Goal: Transaction & Acquisition: Purchase product/service

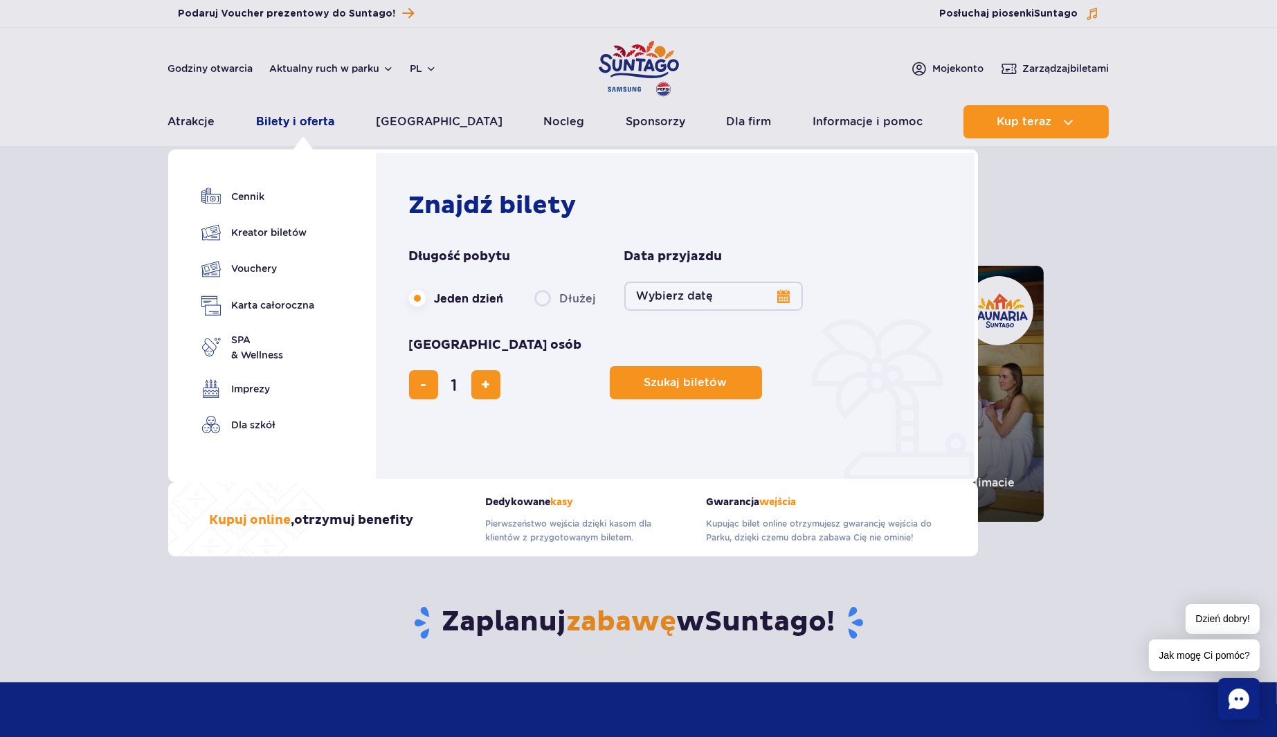
click at [285, 123] on link "Bilety i oferta" at bounding box center [295, 121] width 78 height 33
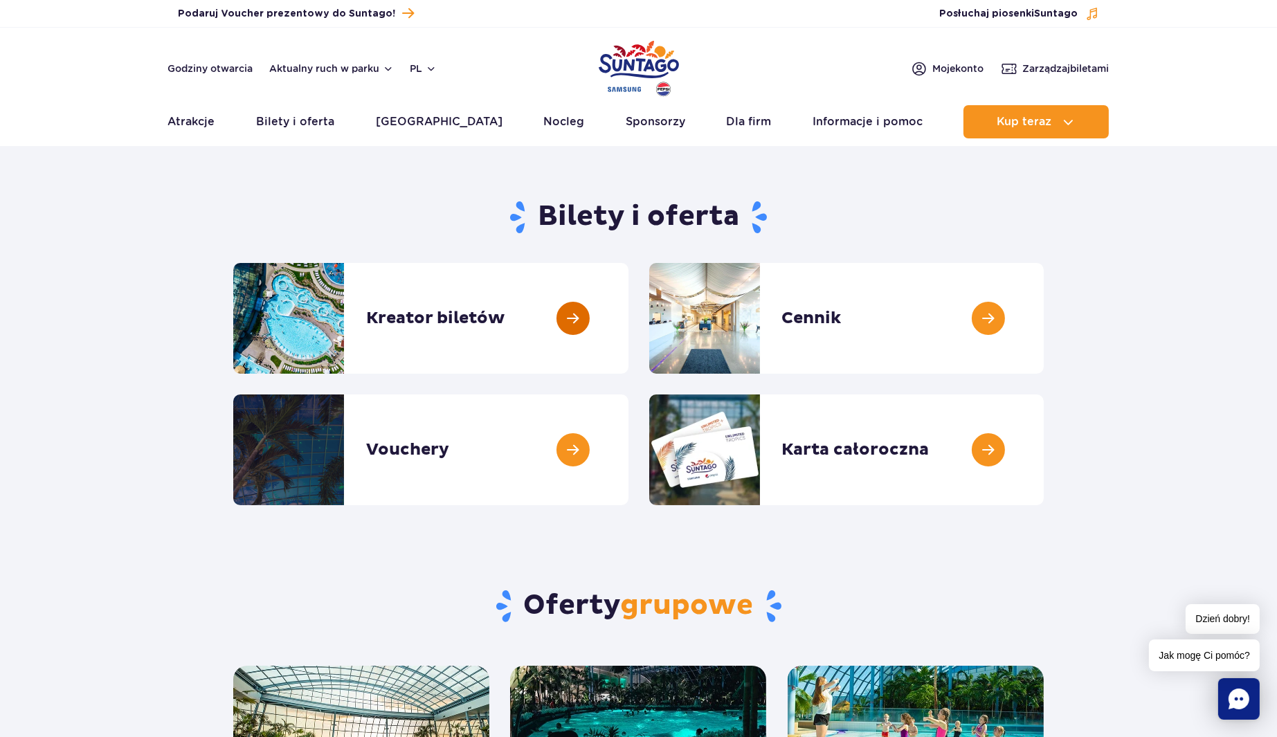
click at [629, 321] on link at bounding box center [629, 318] width 0 height 111
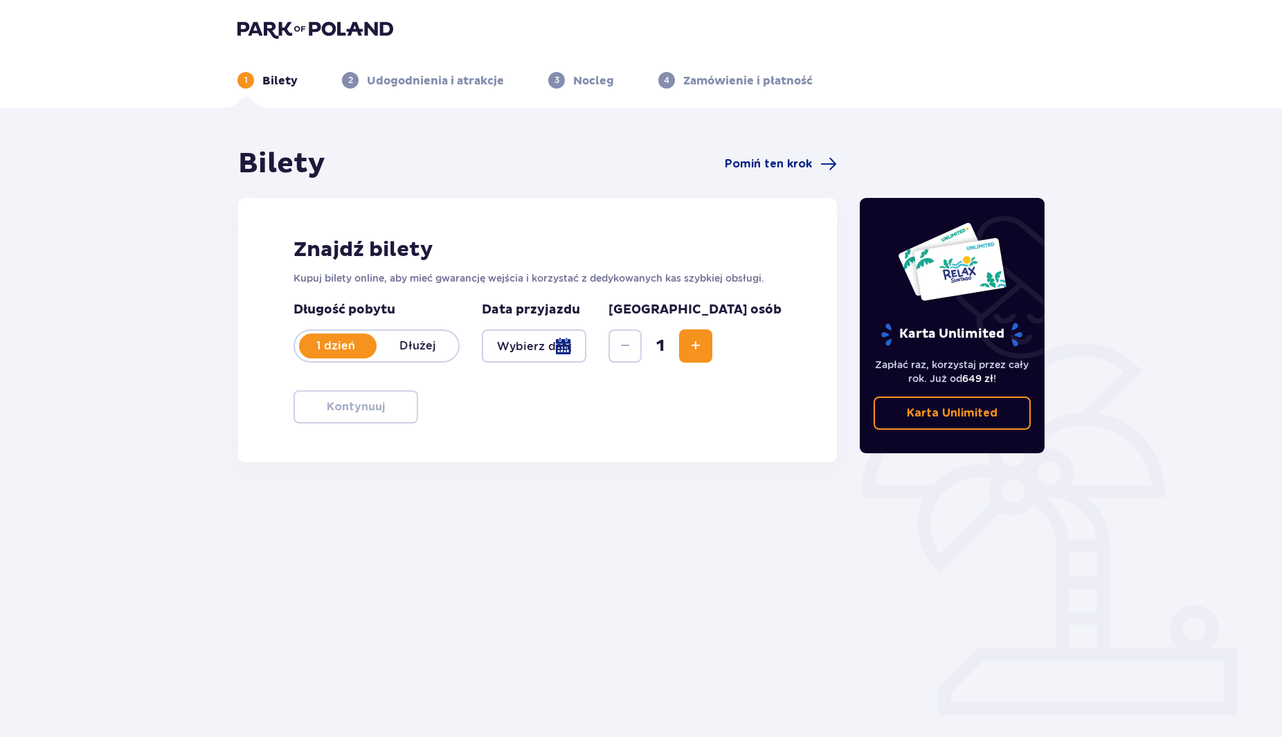
click at [417, 346] on p "Dłużej" at bounding box center [418, 346] width 82 height 15
click at [360, 342] on p "1 dzień" at bounding box center [336, 346] width 82 height 15
click at [586, 343] on div at bounding box center [534, 346] width 105 height 33
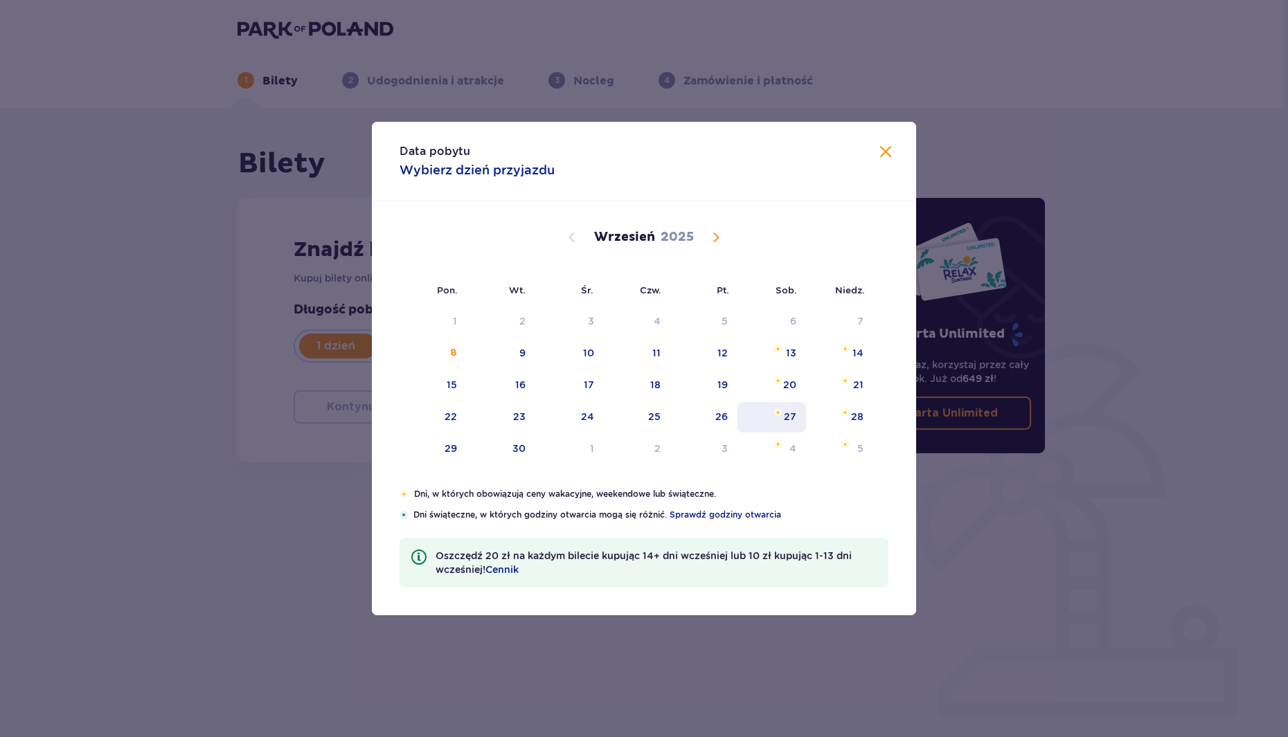
click at [793, 415] on div "27" at bounding box center [790, 417] width 12 height 14
type input "27.09.25"
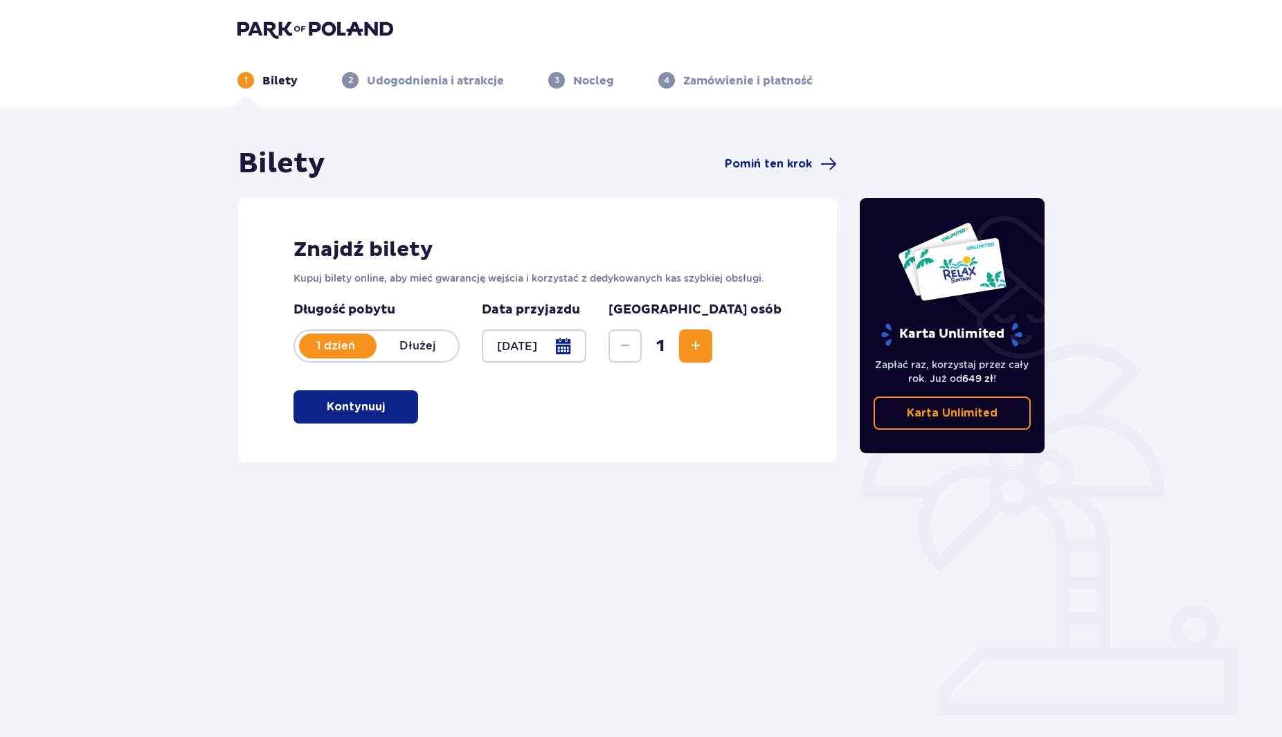
click at [704, 342] on span "Increase" at bounding box center [695, 346] width 17 height 17
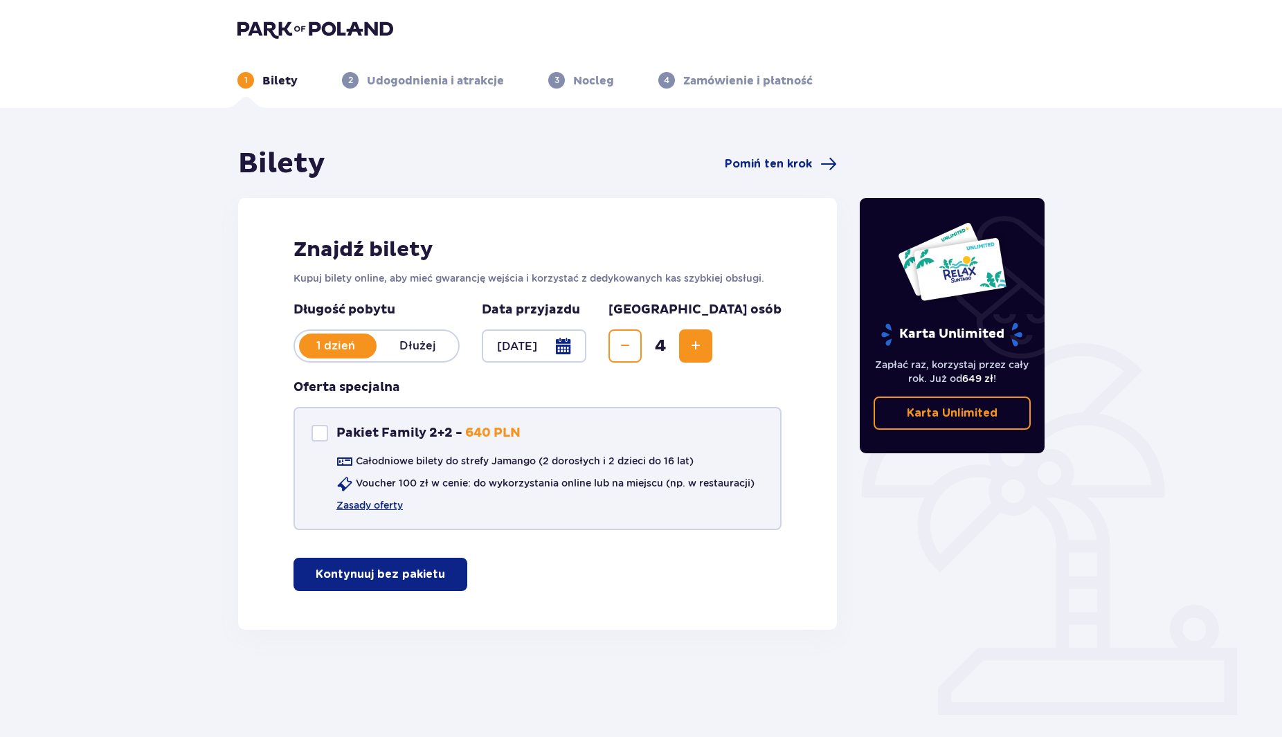
click at [315, 435] on div at bounding box center [320, 433] width 17 height 17
checkbox input "true"
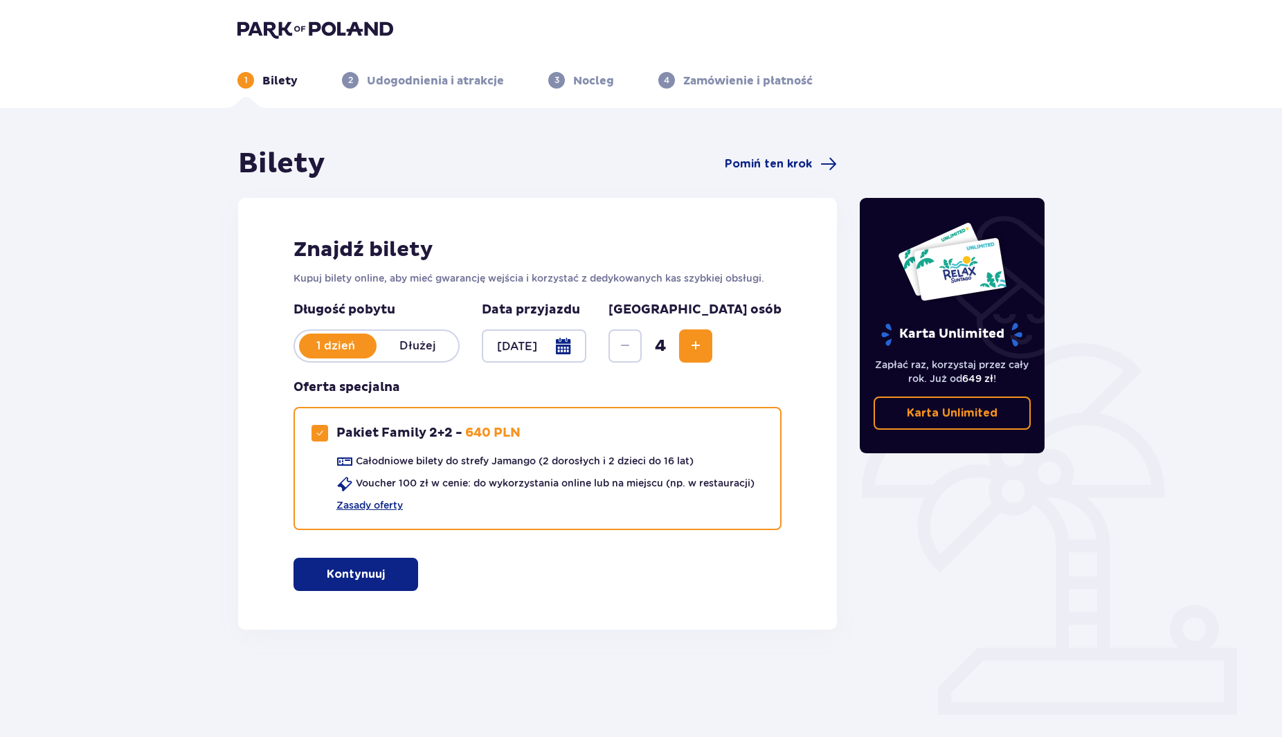
scroll to position [50, 0]
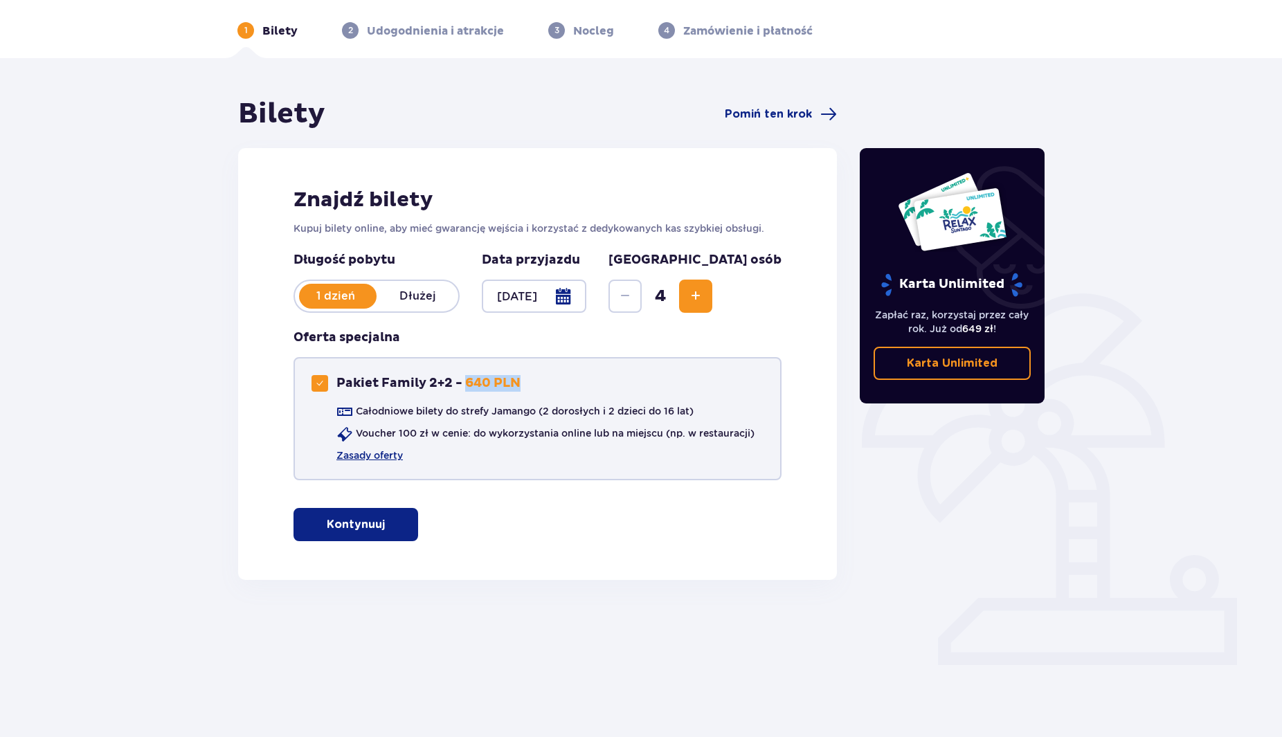
drag, startPoint x: 466, startPoint y: 377, endPoint x: 521, endPoint y: 381, distance: 54.8
click at [521, 381] on div "Pakiet Family 2+2 - 640 PLN Całodniowe bilety do strefy Jamango (2 dorosłych i …" at bounding box center [538, 418] width 488 height 123
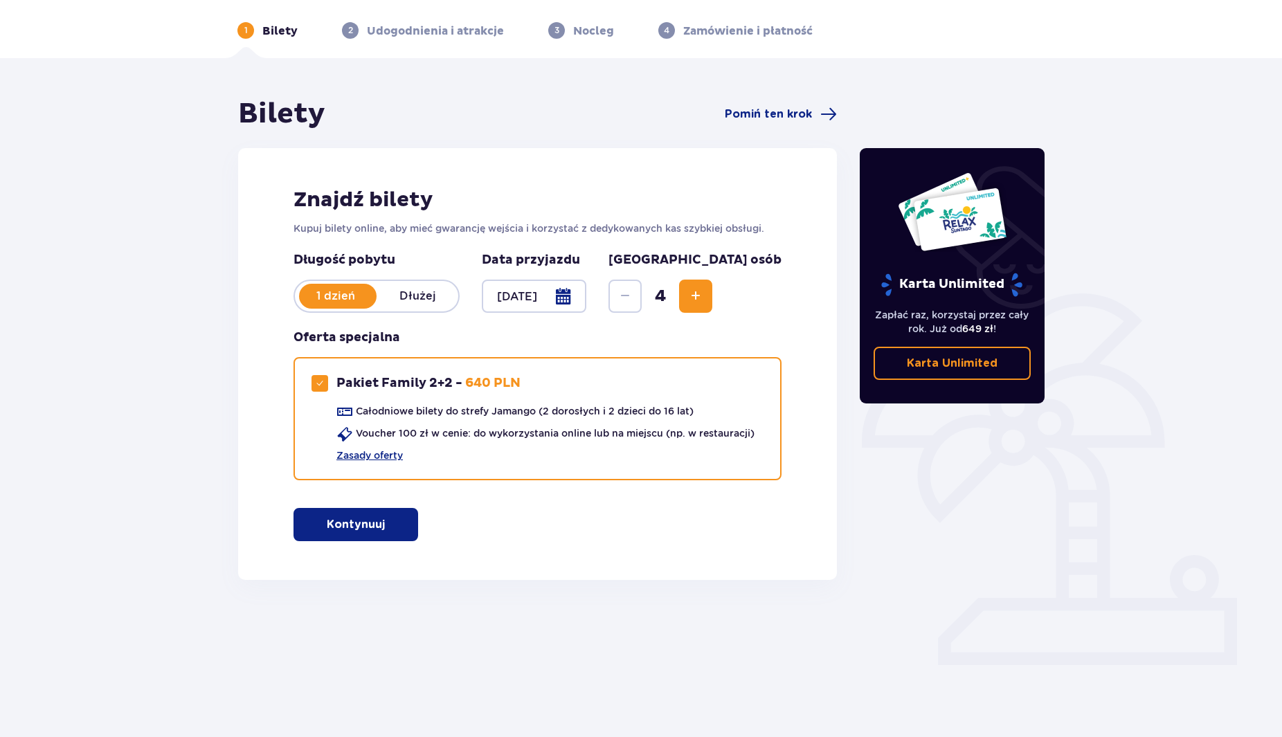
click at [227, 430] on div "Bilety Pomiń ten krok Znajdź bilety Kupuj bilety online, aby mieć gwarancję wej…" at bounding box center [537, 338] width 621 height 483
click at [372, 525] on p "Kontynuuj" at bounding box center [356, 524] width 58 height 15
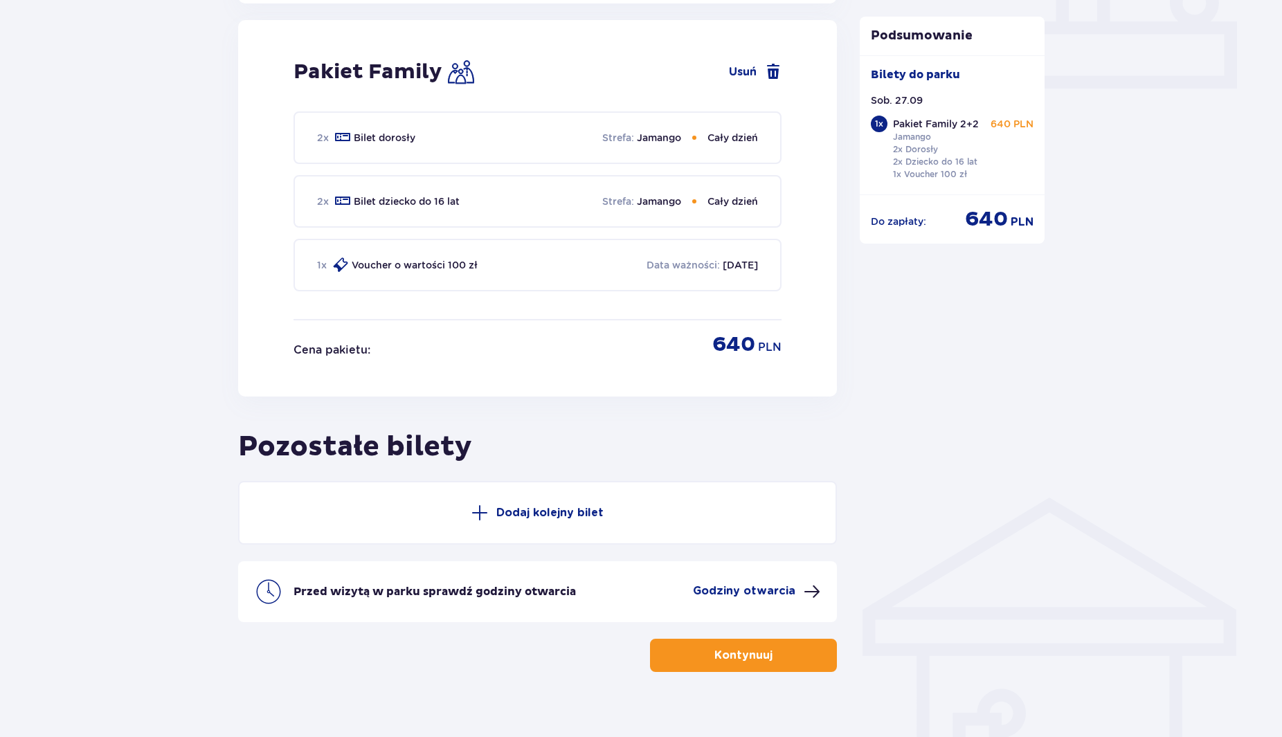
scroll to position [629, 0]
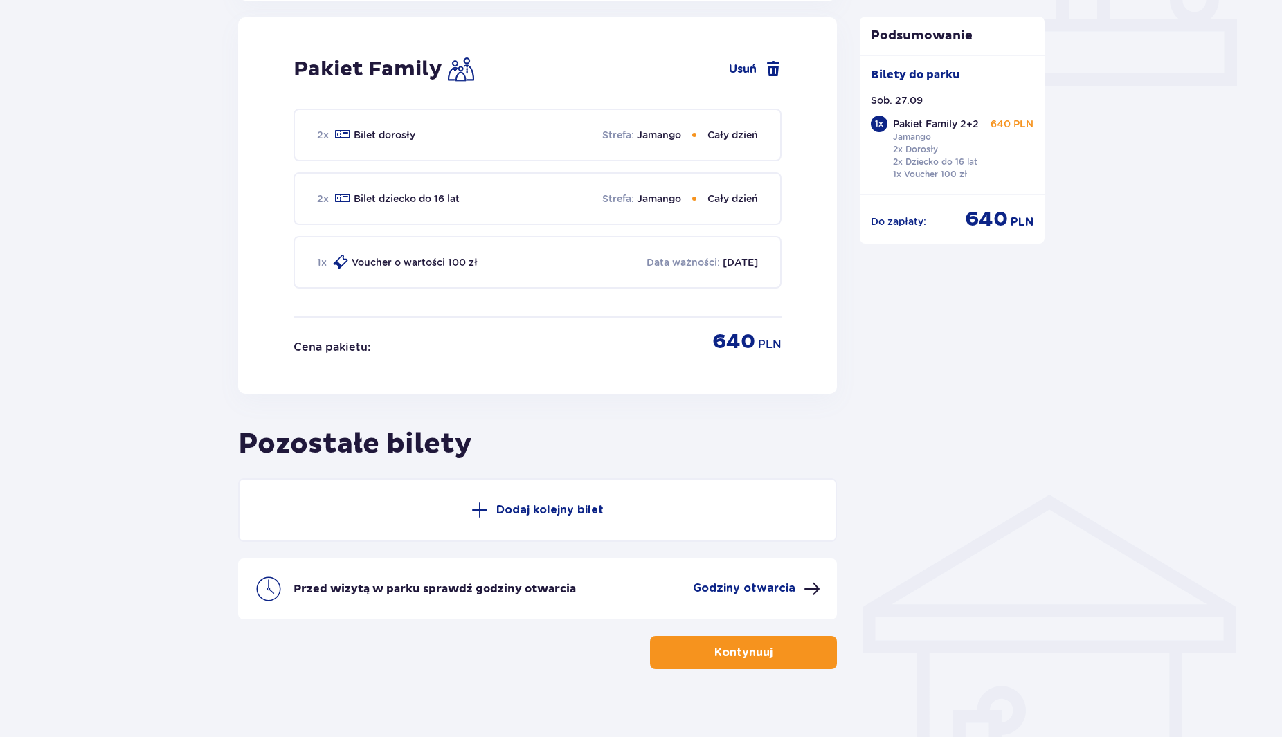
click at [194, 375] on div "Bilety Pomiń ten krok Znajdź bilety Kupuj bilety online, aby mieć gwarancję wej…" at bounding box center [641, 116] width 1282 height 1274
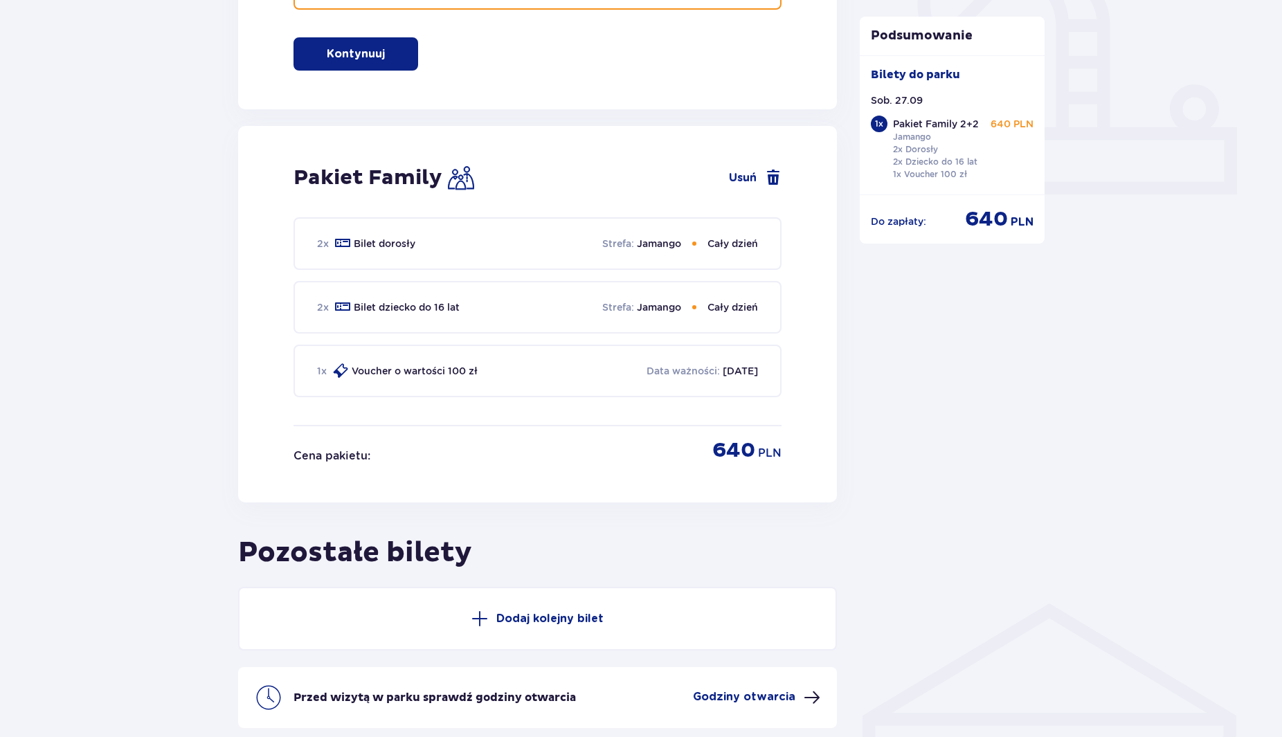
scroll to position [491, 0]
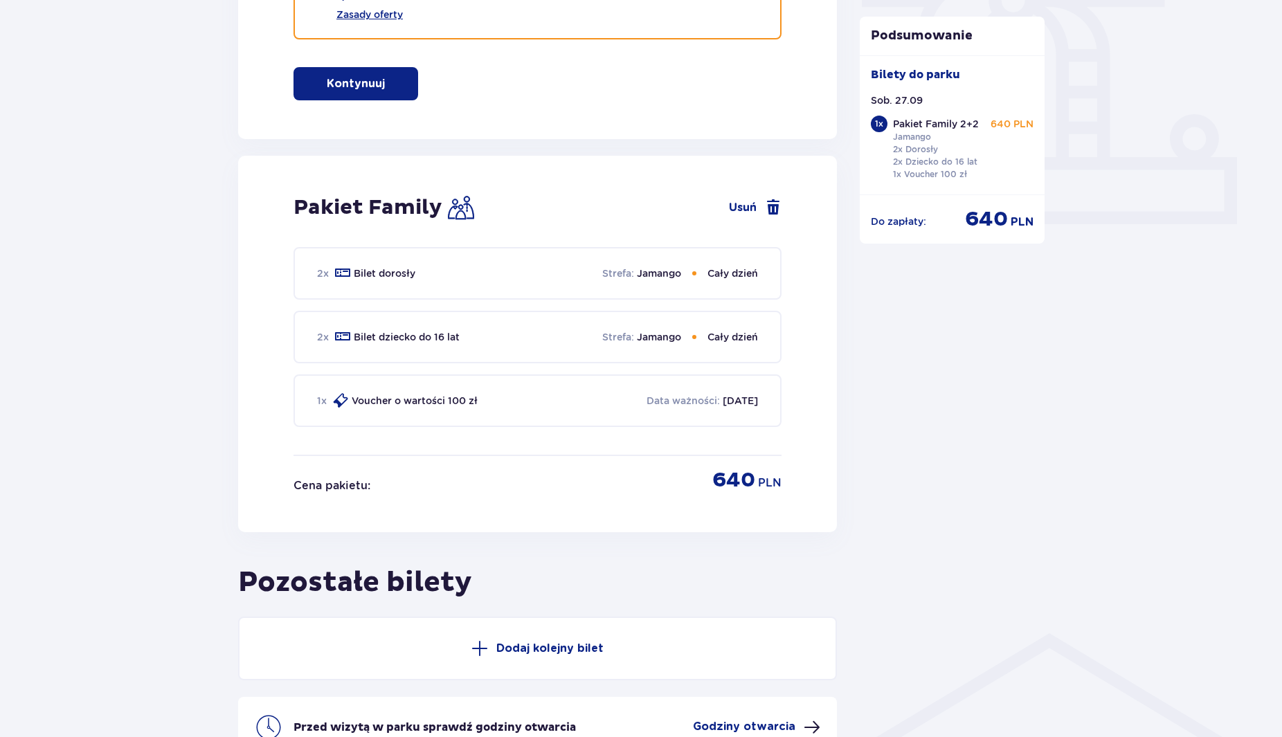
click at [326, 340] on p "2 x" at bounding box center [323, 337] width 12 height 14
drag, startPoint x: 580, startPoint y: 307, endPoint x: 599, endPoint y: 269, distance: 41.8
click at [581, 307] on div "2 x Bilet dorosły Strefa : Jamango Cały dzień 2 x Bilet dziecko do 16 lat Stref…" at bounding box center [538, 351] width 488 height 208
click at [599, 269] on div "2 x Bilet dorosły Strefa : Jamango Cały dzień" at bounding box center [538, 273] width 488 height 53
click at [711, 283] on div "2 x Bilet dorosły Strefa : Jamango Cały dzień" at bounding box center [538, 273] width 488 height 53
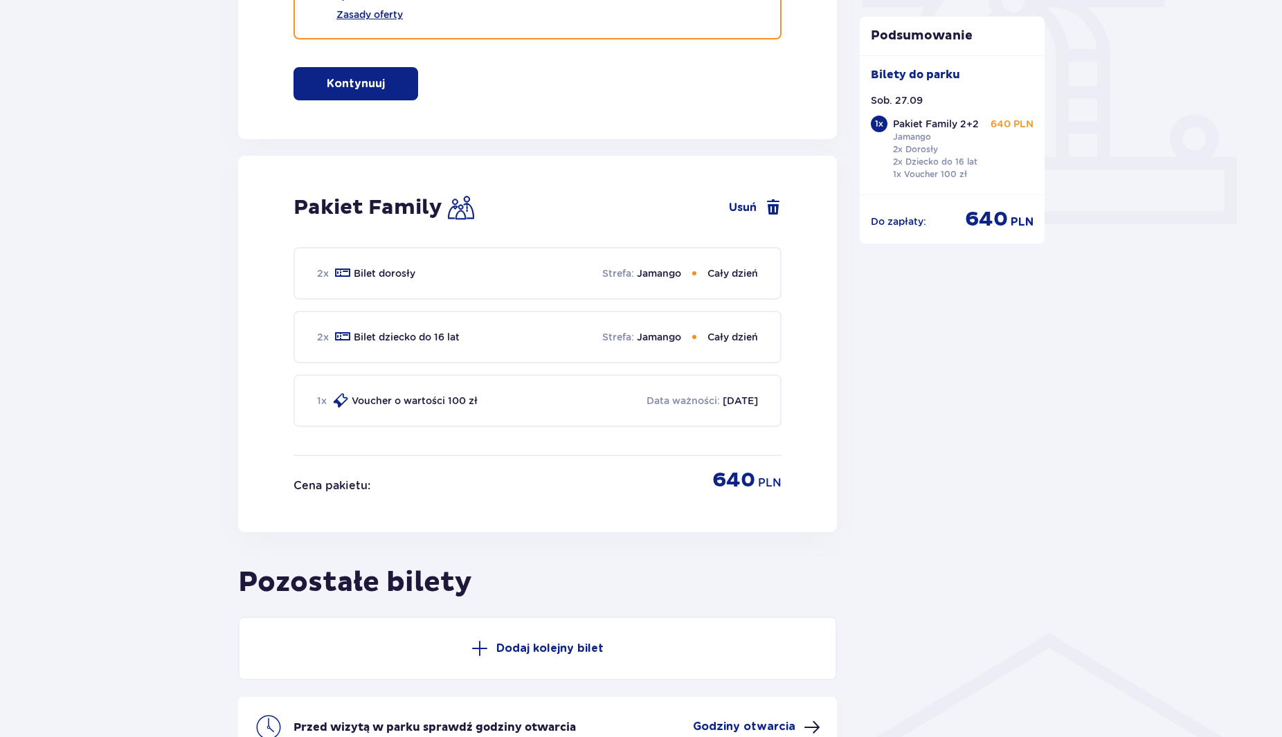
click at [709, 324] on div "2 x Bilet dziecko do 16 lat Strefa : Jamango Cały dzień" at bounding box center [538, 337] width 488 height 53
click at [232, 401] on div "Bilety Pomiń ten krok Znajdź bilety Kupuj bilety online, aby mieć gwarancję wej…" at bounding box center [537, 232] width 621 height 1152
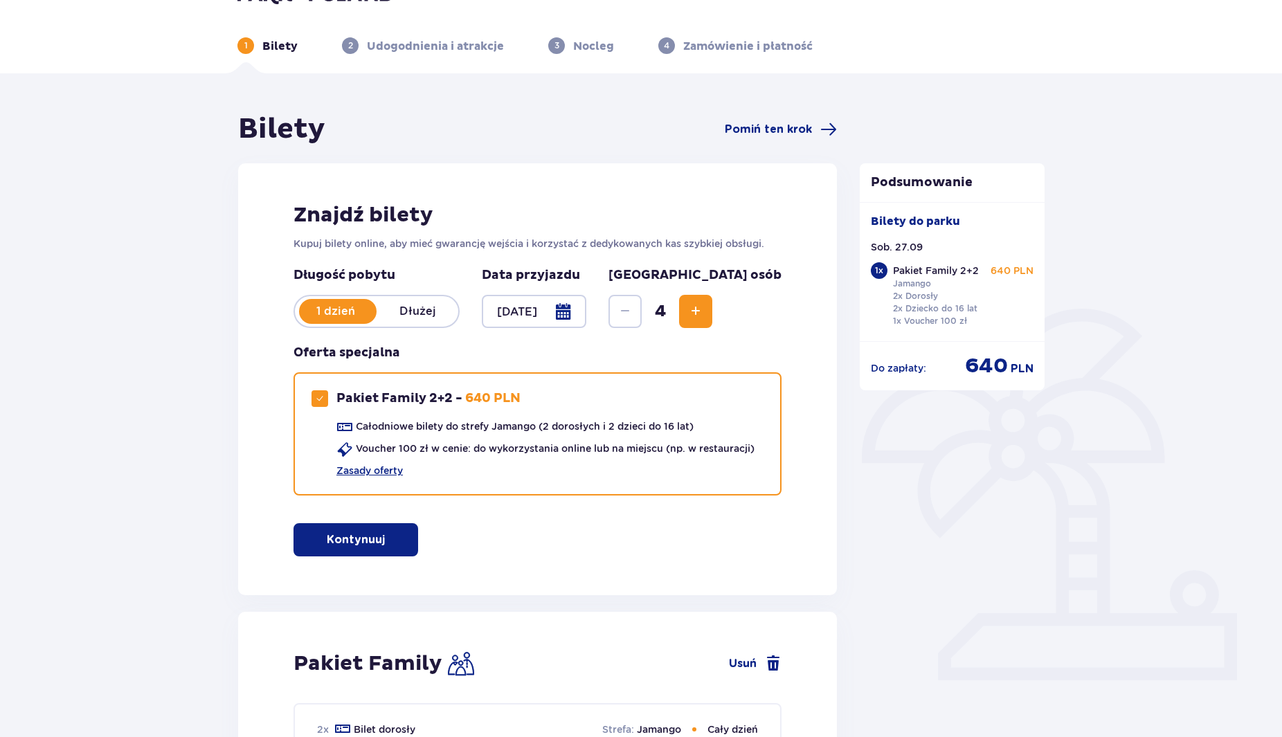
scroll to position [0, 0]
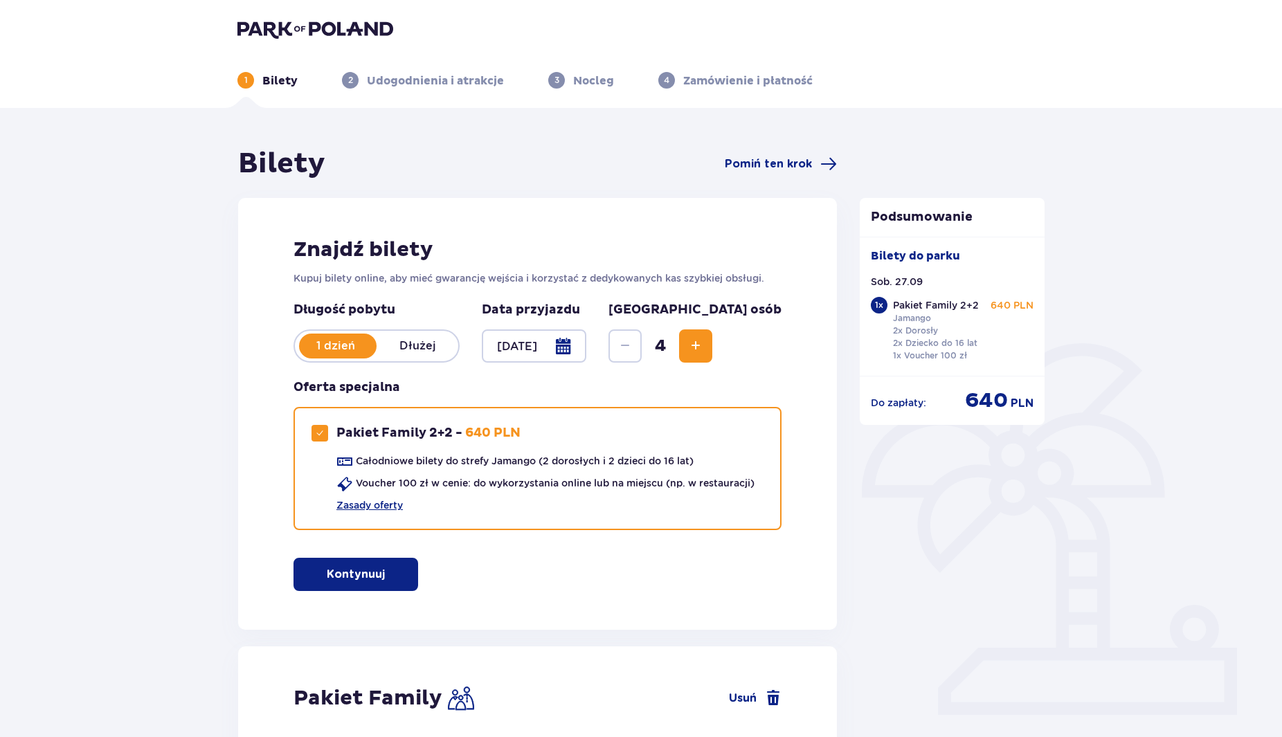
click at [250, 25] on img at bounding box center [315, 28] width 156 height 19
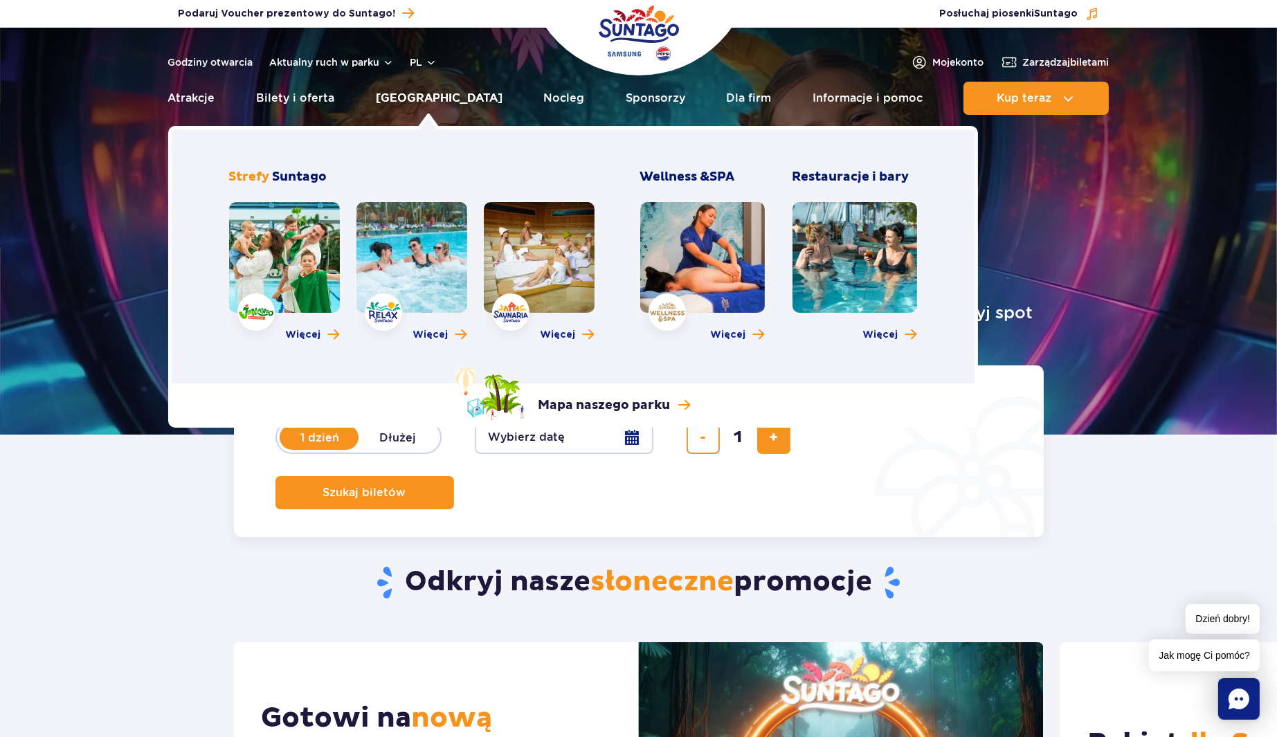
click at [415, 99] on link "[GEOGRAPHIC_DATA]" at bounding box center [439, 98] width 127 height 33
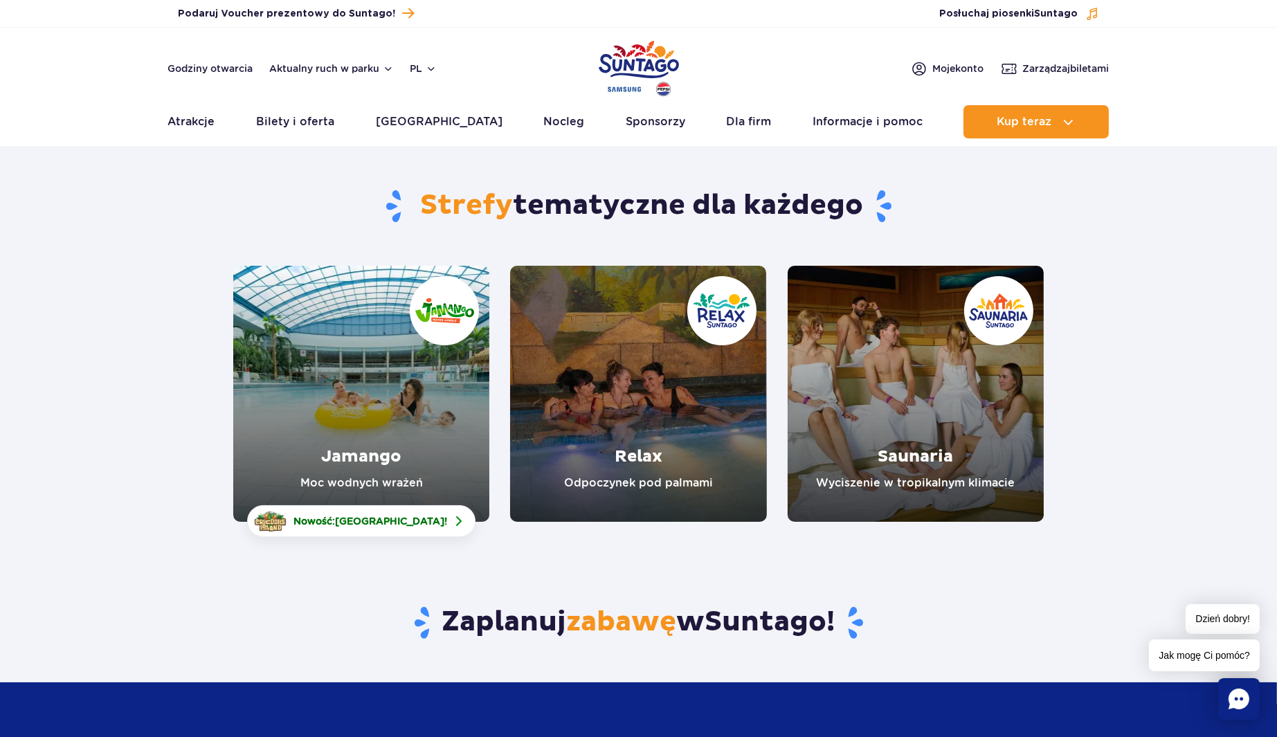
click at [367, 377] on link "Jamango" at bounding box center [361, 394] width 256 height 256
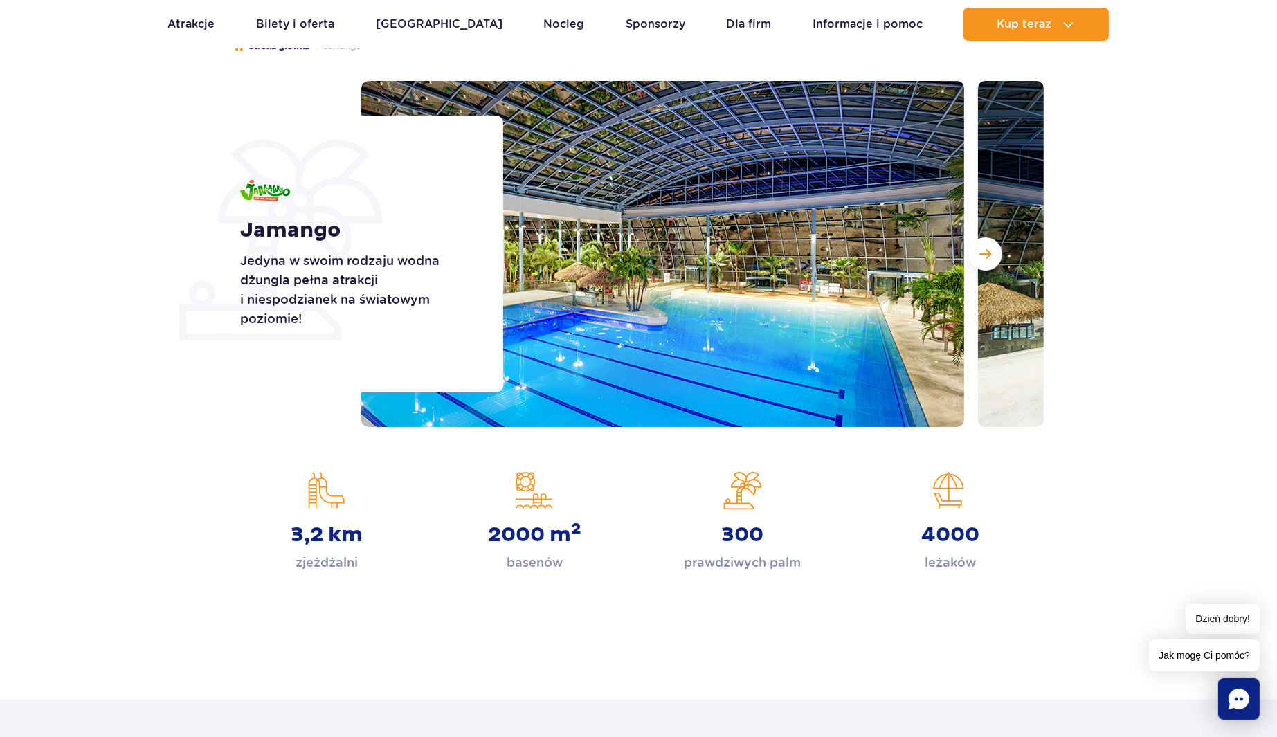
scroll to position [138, 0]
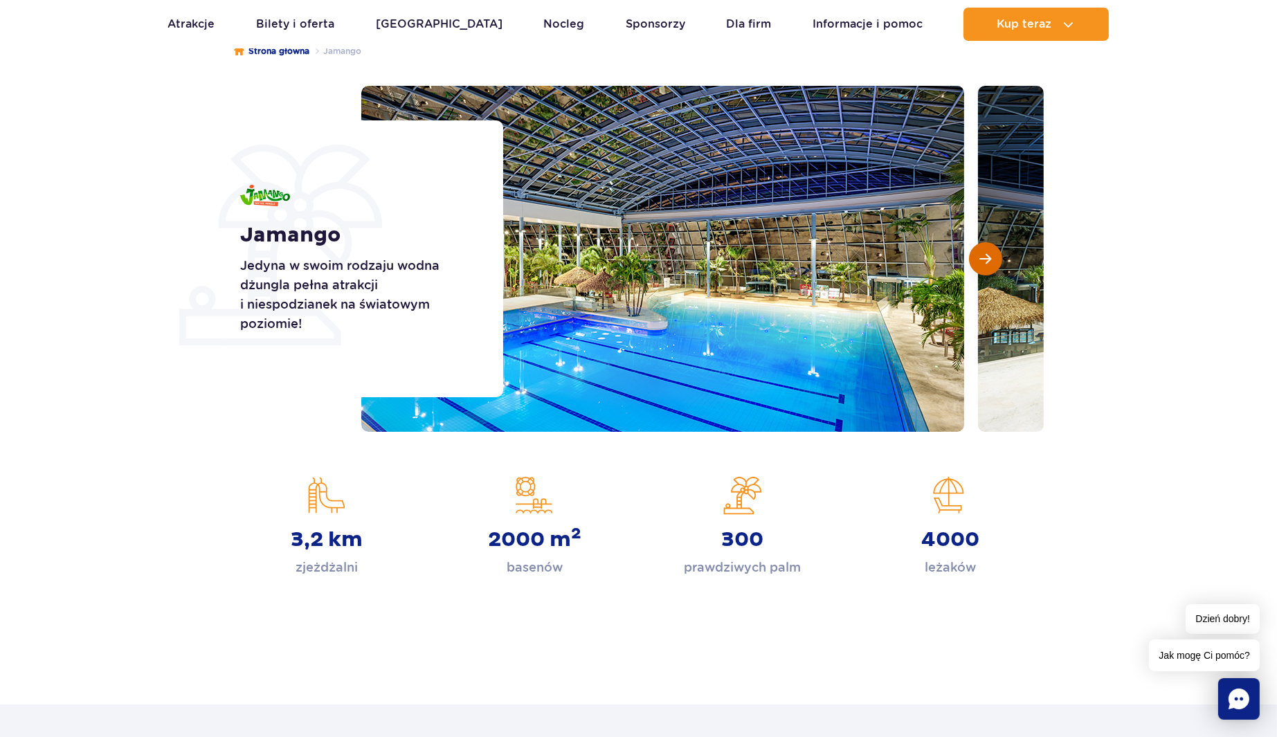
click at [987, 260] on span "Następny slajd" at bounding box center [986, 259] width 12 height 12
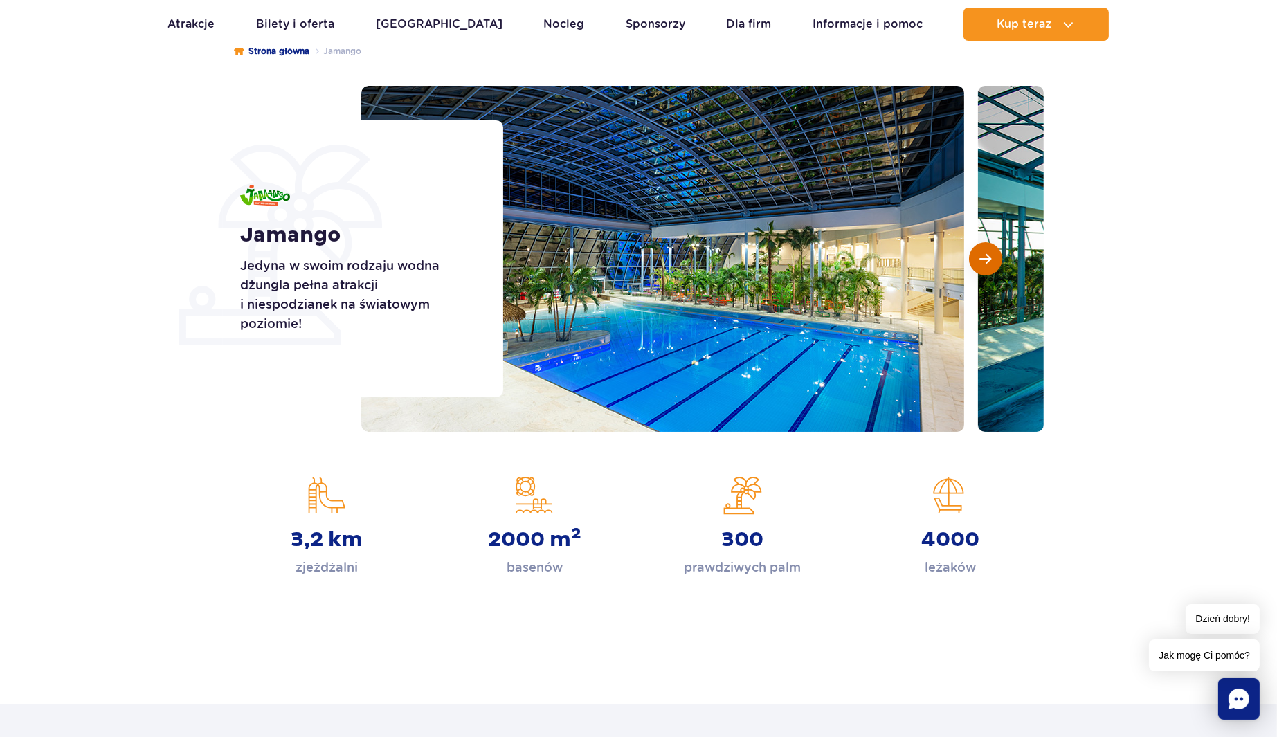
click at [987, 260] on span "Następny slajd" at bounding box center [986, 259] width 12 height 12
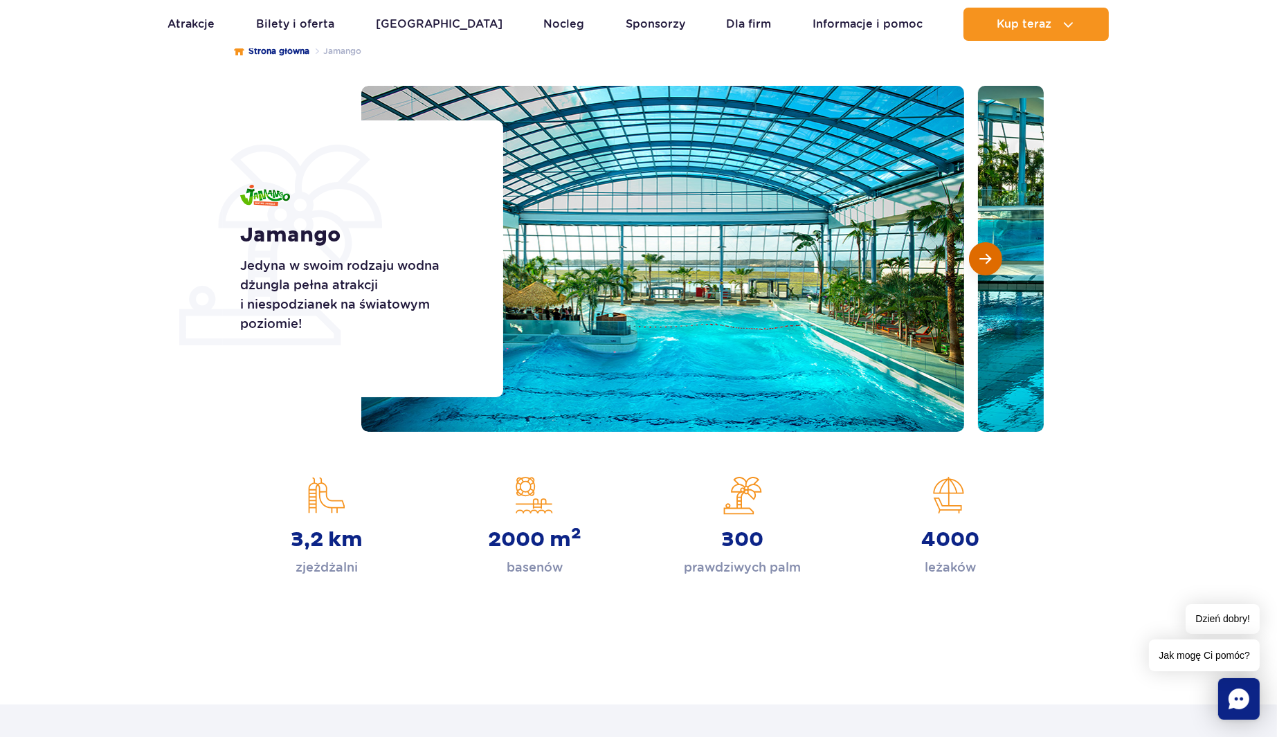
click at [987, 260] on span "Następny slajd" at bounding box center [986, 259] width 12 height 12
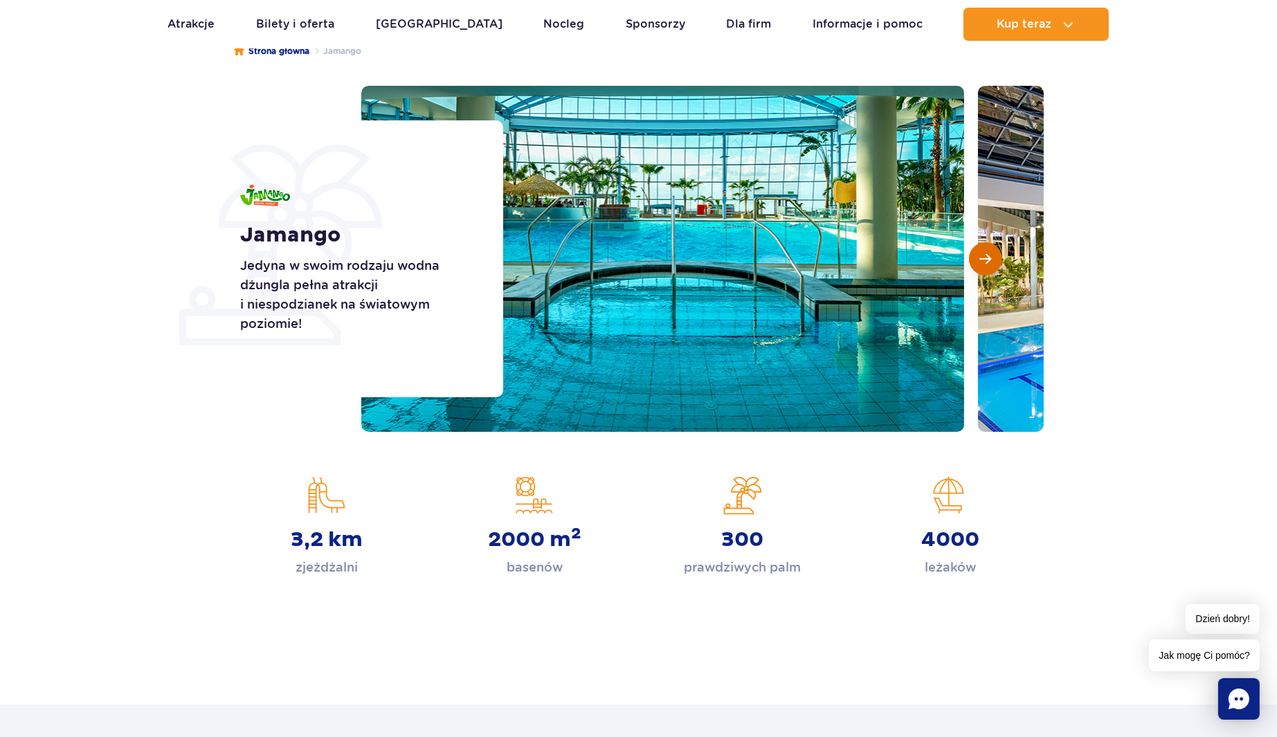
click at [987, 260] on span "Następny slajd" at bounding box center [986, 259] width 12 height 12
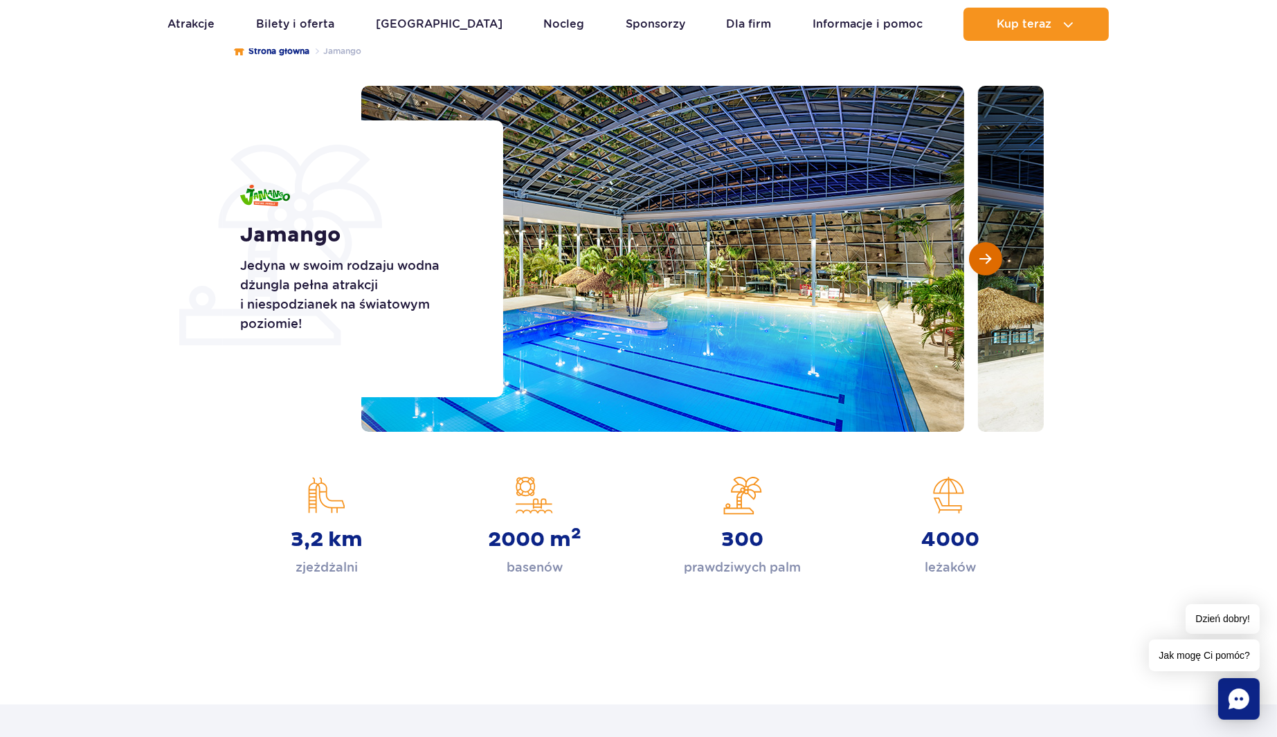
click at [987, 260] on span "Następny slajd" at bounding box center [986, 259] width 12 height 12
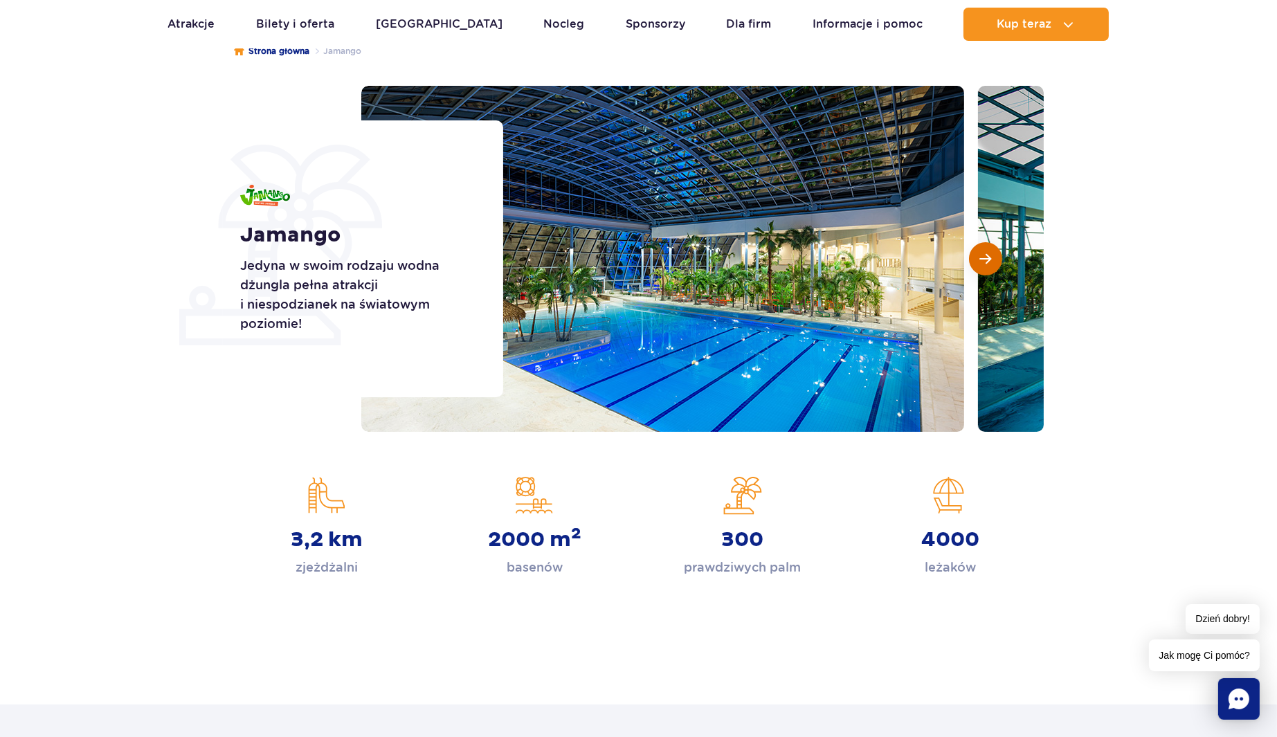
click at [987, 260] on span "Następny slajd" at bounding box center [986, 259] width 12 height 12
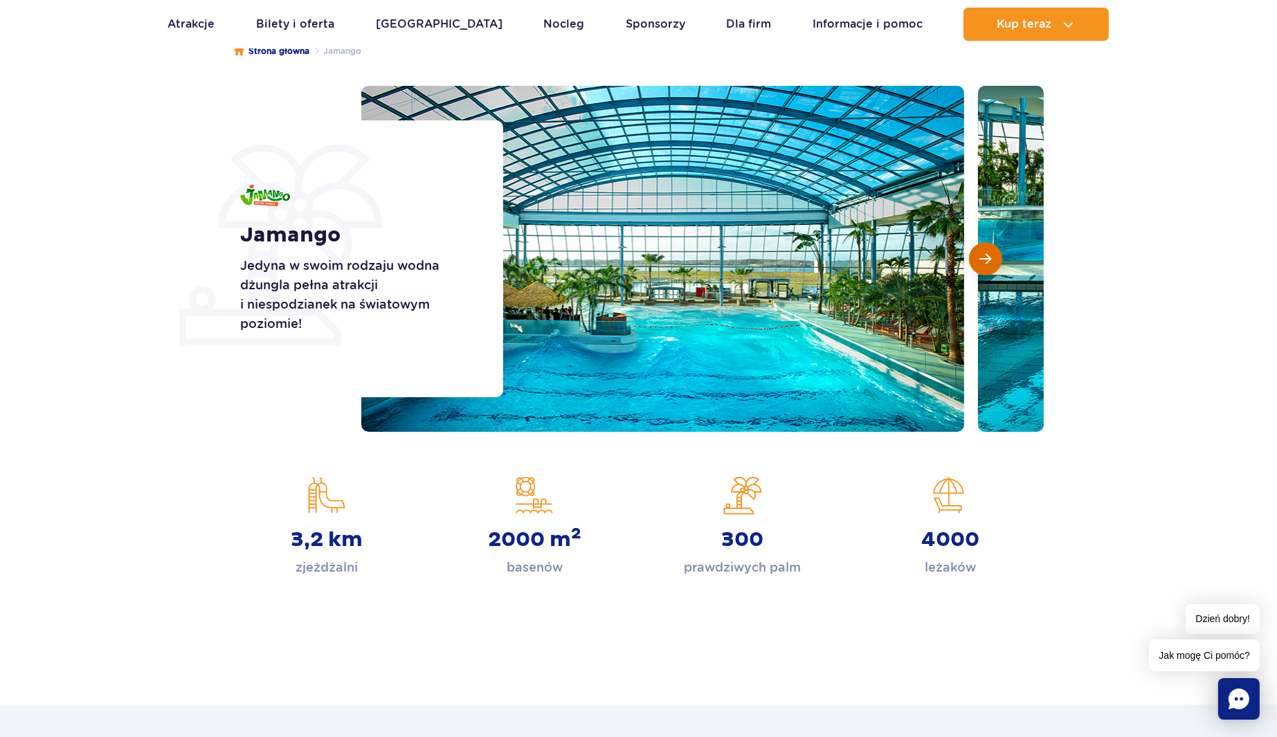
click at [987, 260] on span "Następny slajd" at bounding box center [986, 259] width 12 height 12
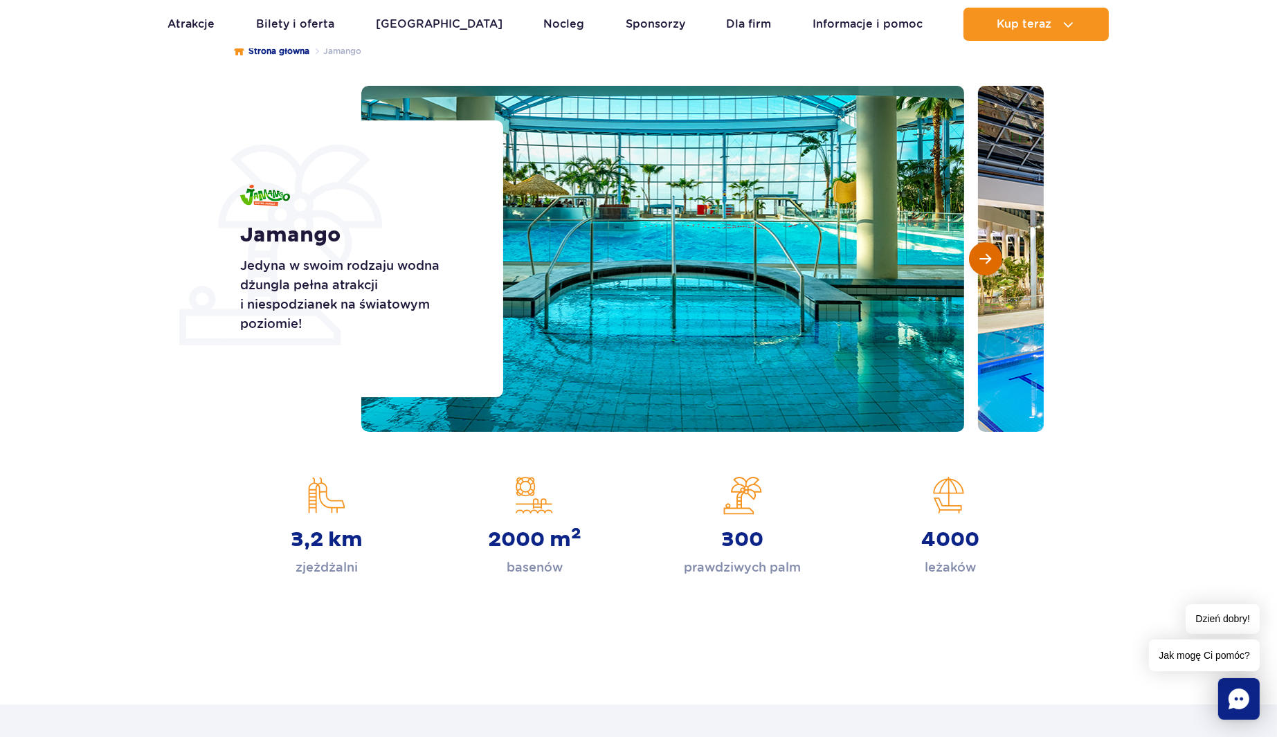
click at [987, 260] on span "Następny slajd" at bounding box center [986, 259] width 12 height 12
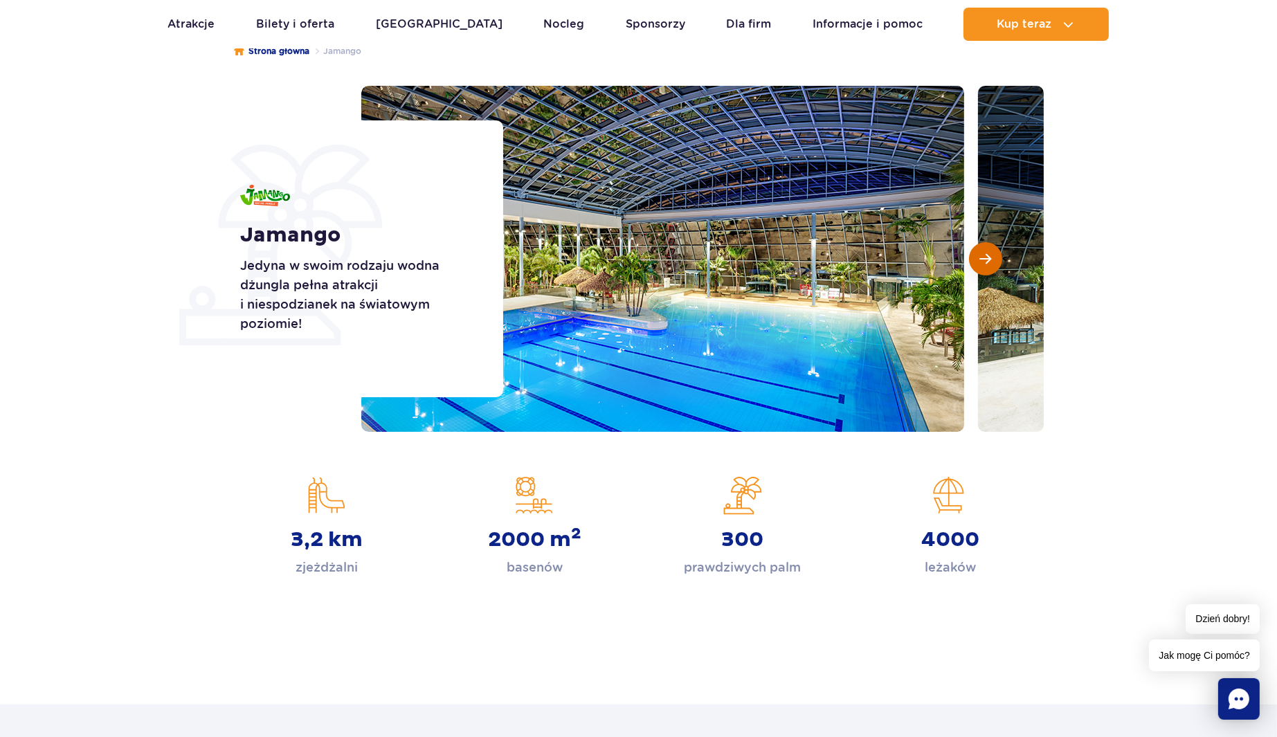
click at [987, 260] on span "Następny slajd" at bounding box center [986, 259] width 12 height 12
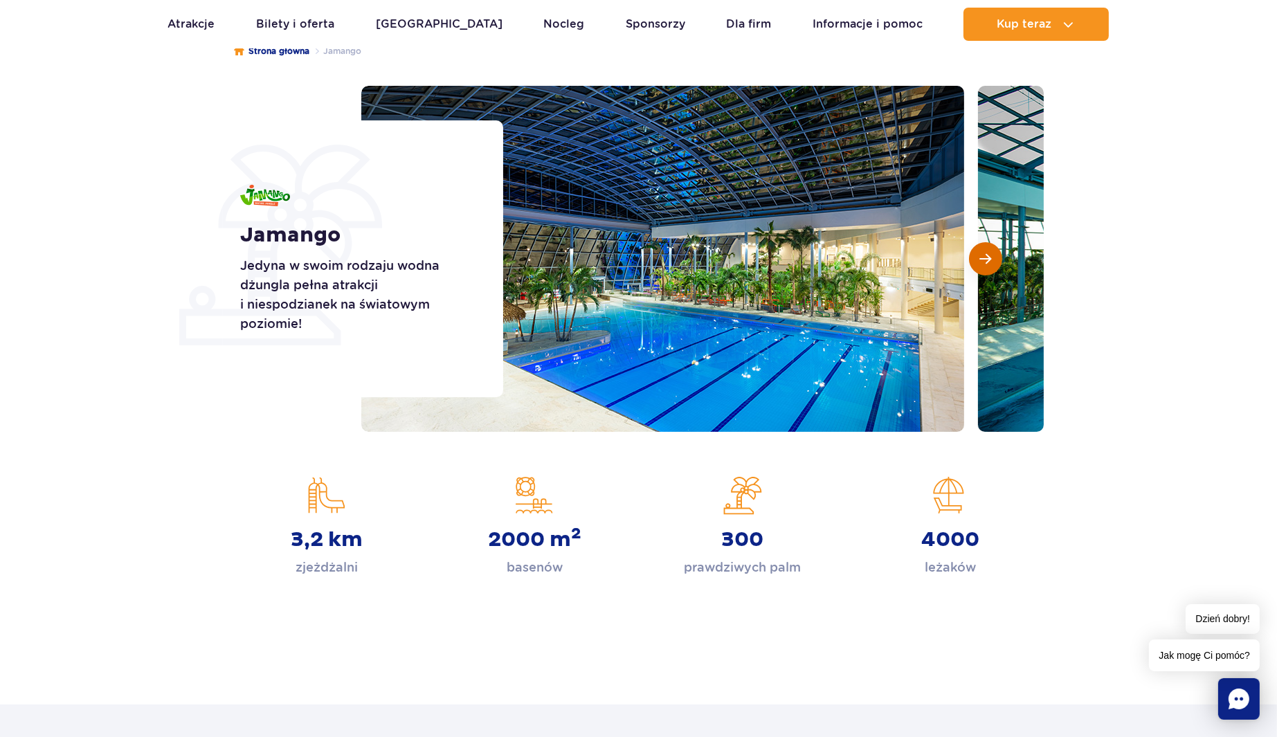
click at [987, 260] on span "Następny slajd" at bounding box center [986, 259] width 12 height 12
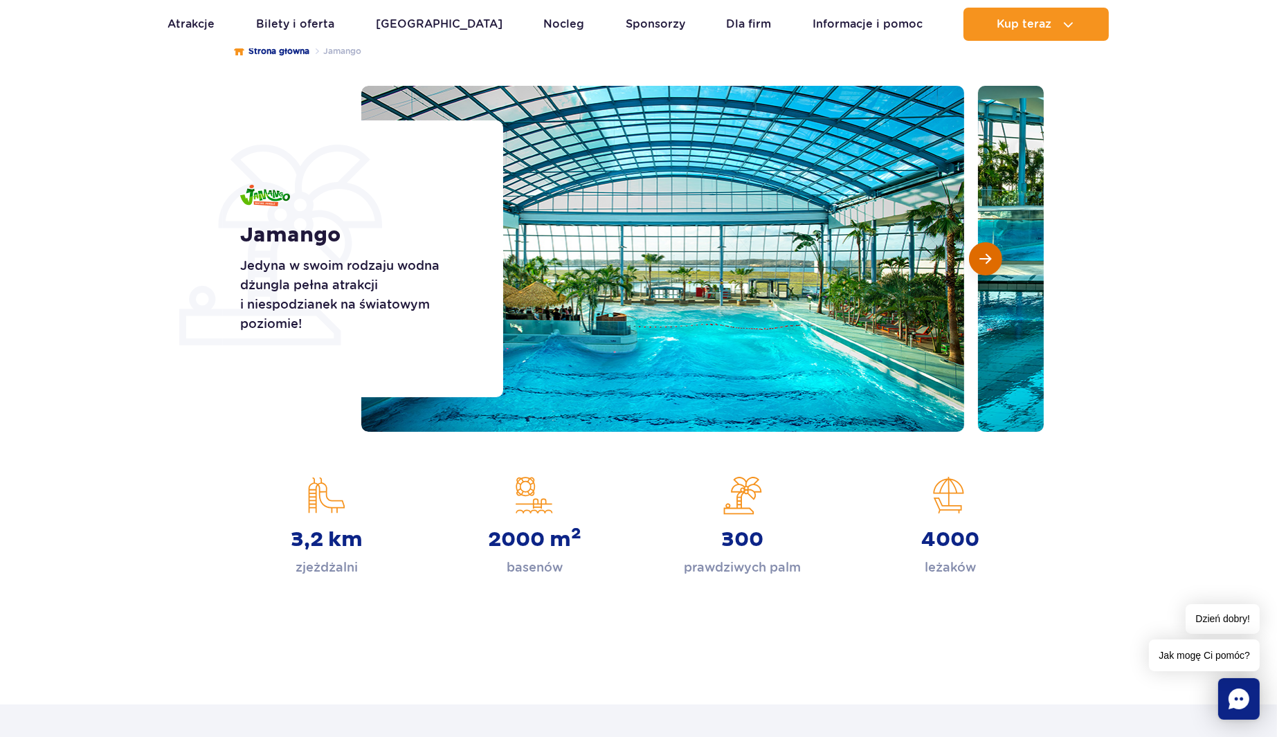
click at [987, 260] on span "Następny slajd" at bounding box center [986, 259] width 12 height 12
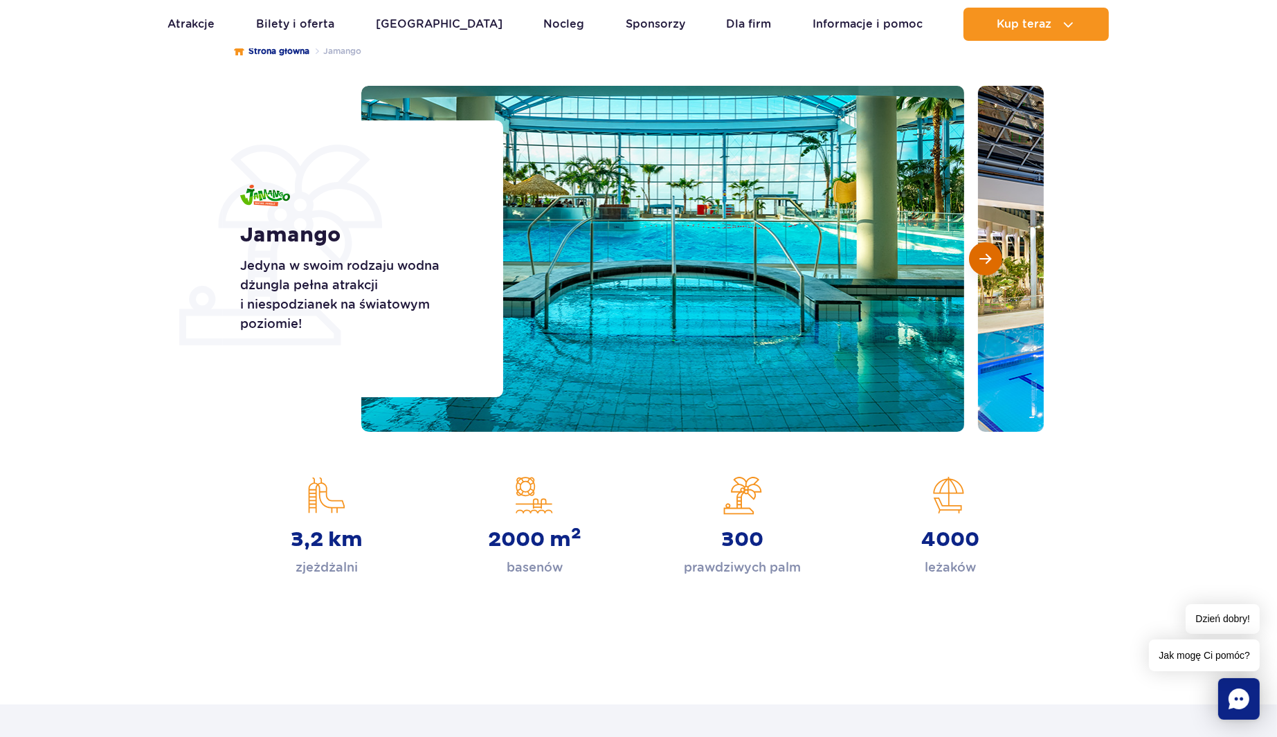
click at [987, 260] on span "Następny slajd" at bounding box center [986, 259] width 12 height 12
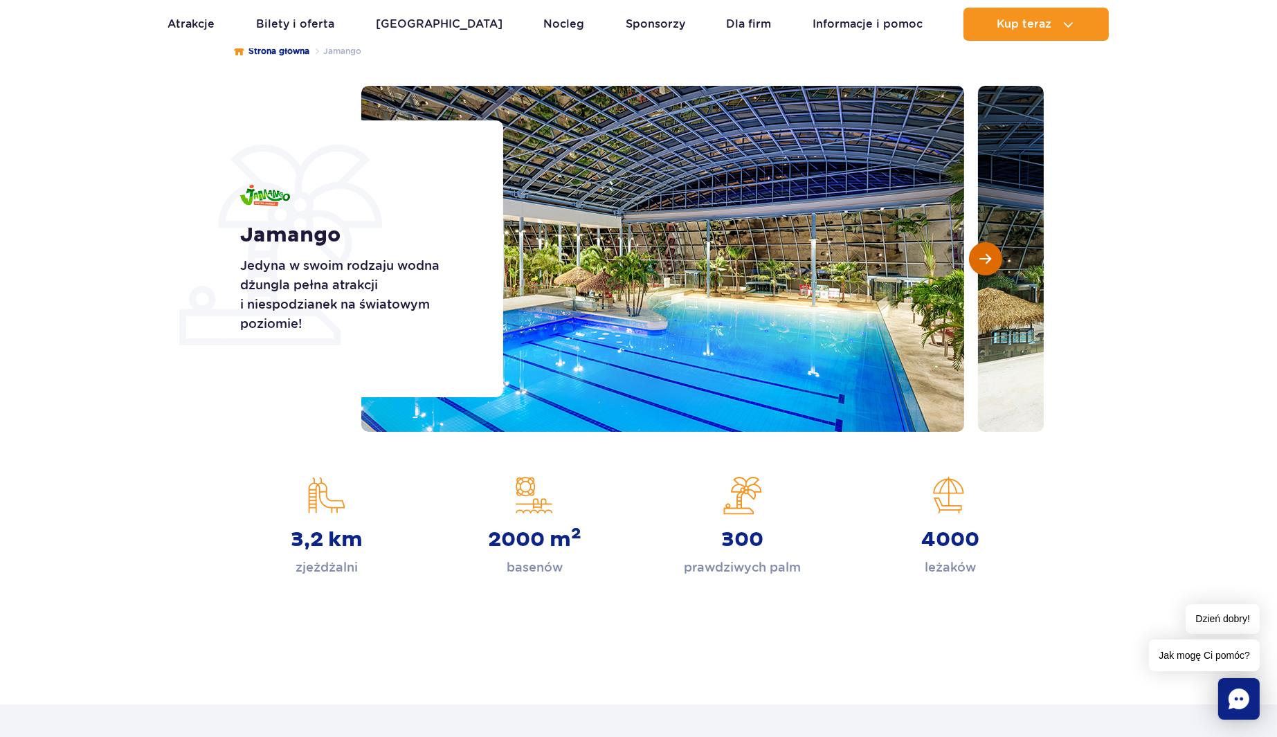
click at [987, 260] on span "Następny slajd" at bounding box center [986, 259] width 12 height 12
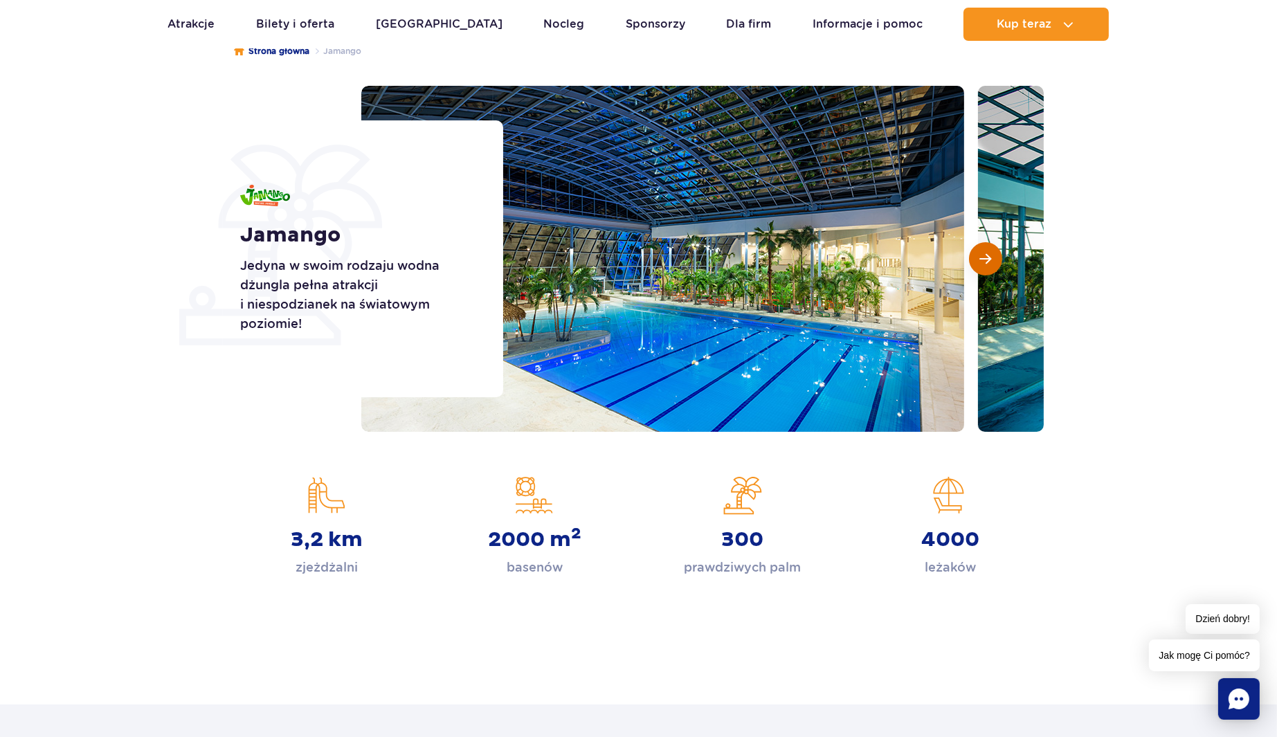
click at [987, 260] on span "Następny slajd" at bounding box center [986, 259] width 12 height 12
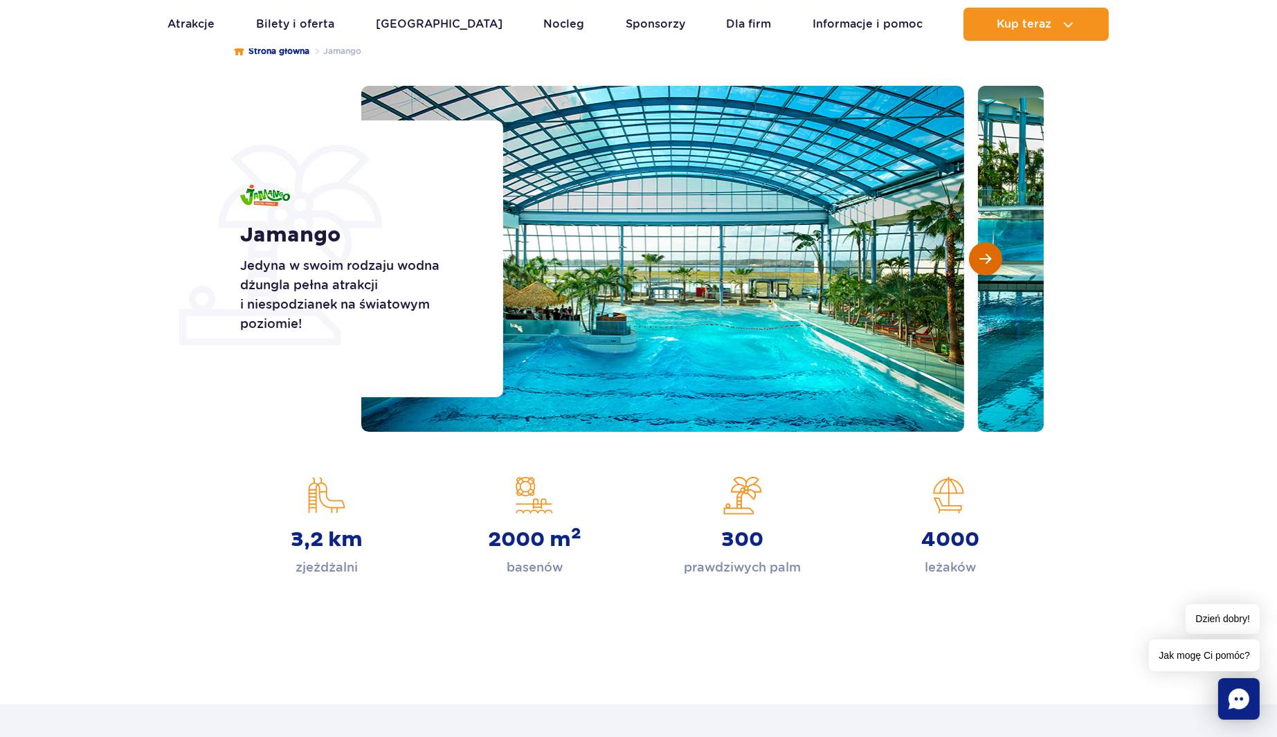
click at [987, 260] on span "Następny slajd" at bounding box center [986, 259] width 12 height 12
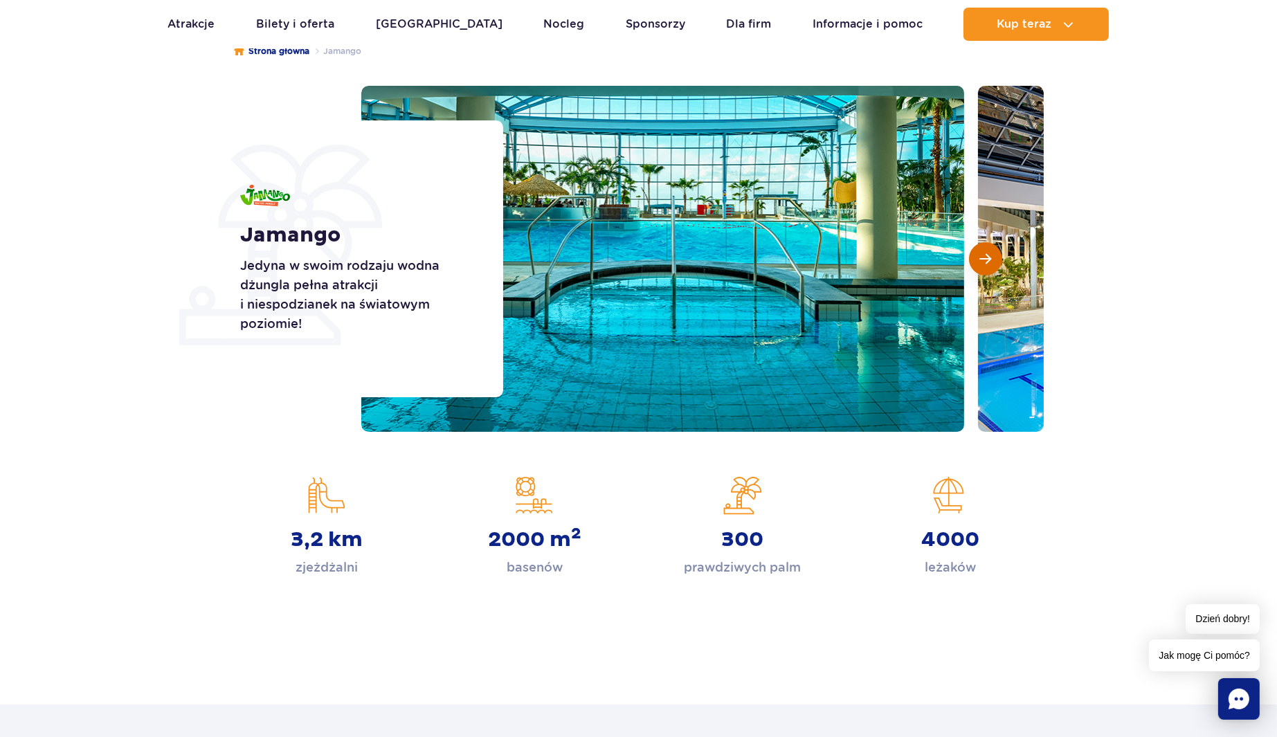
click at [987, 260] on span "Następny slajd" at bounding box center [986, 259] width 12 height 12
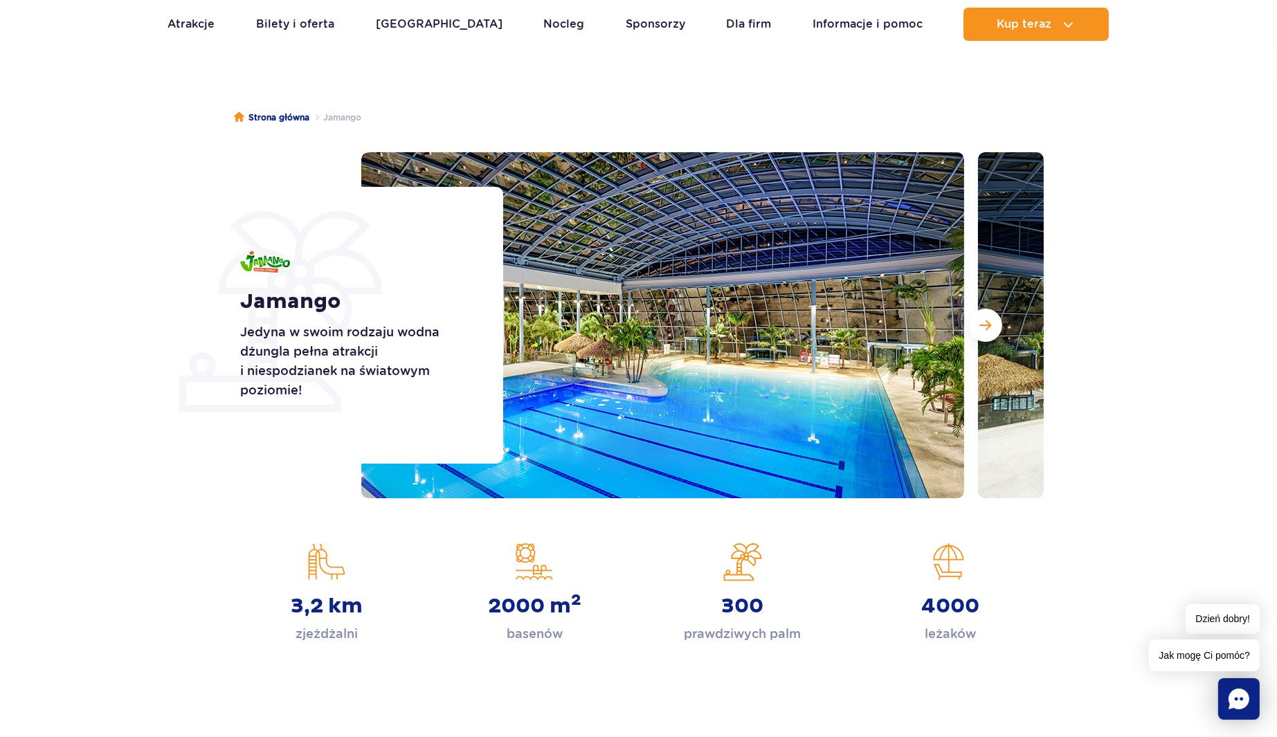
scroll to position [0, 0]
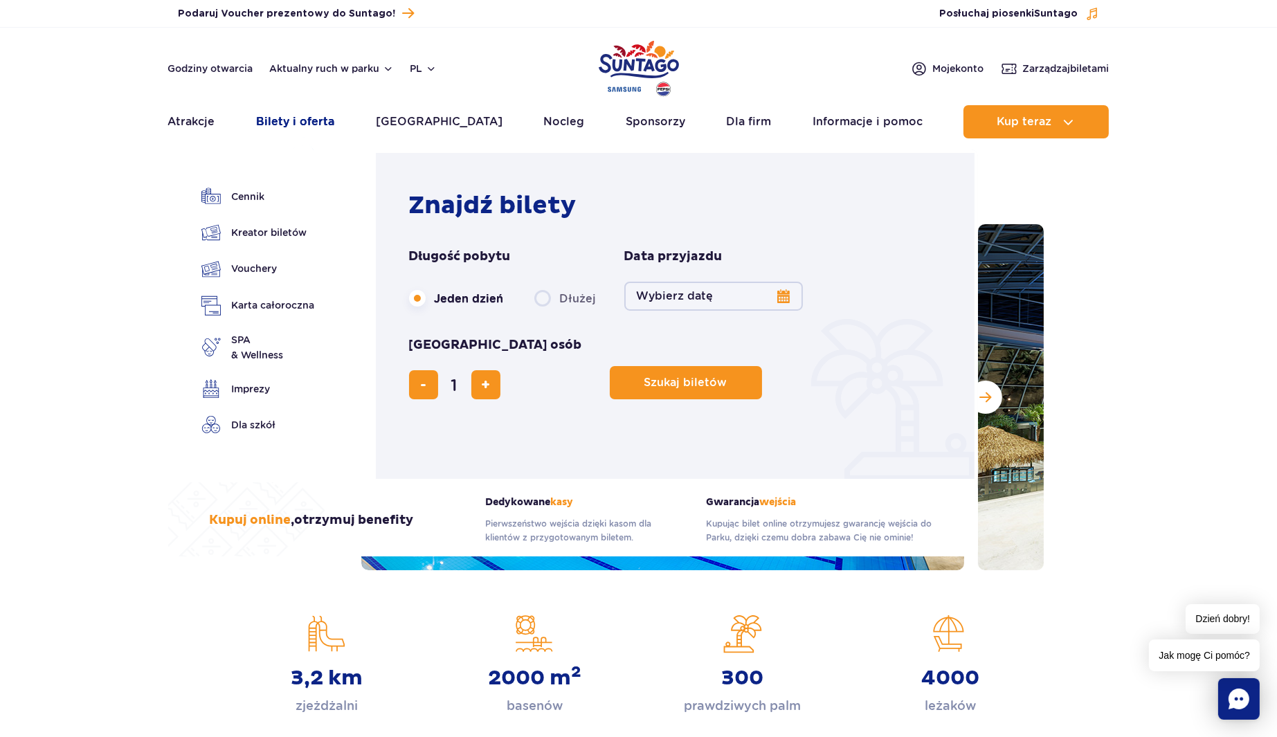
click at [332, 121] on link "Bilety i oferta" at bounding box center [295, 121] width 78 height 33
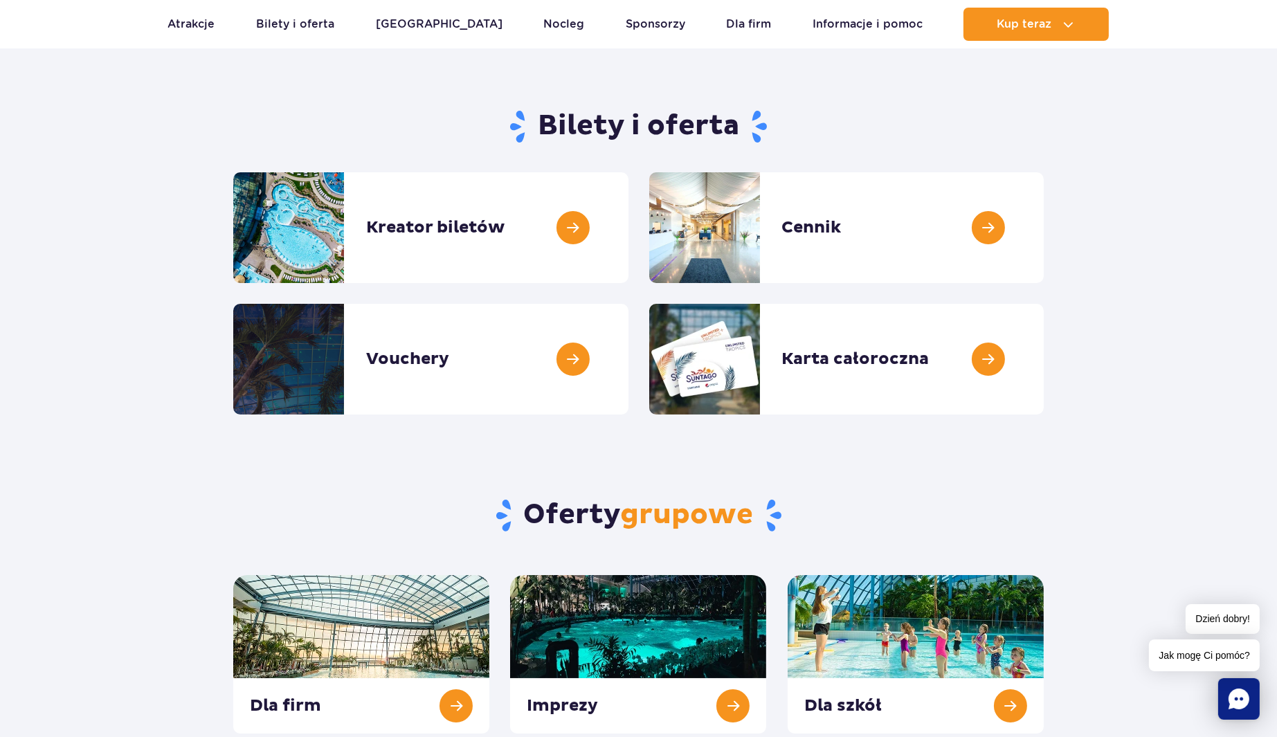
scroll to position [415, 0]
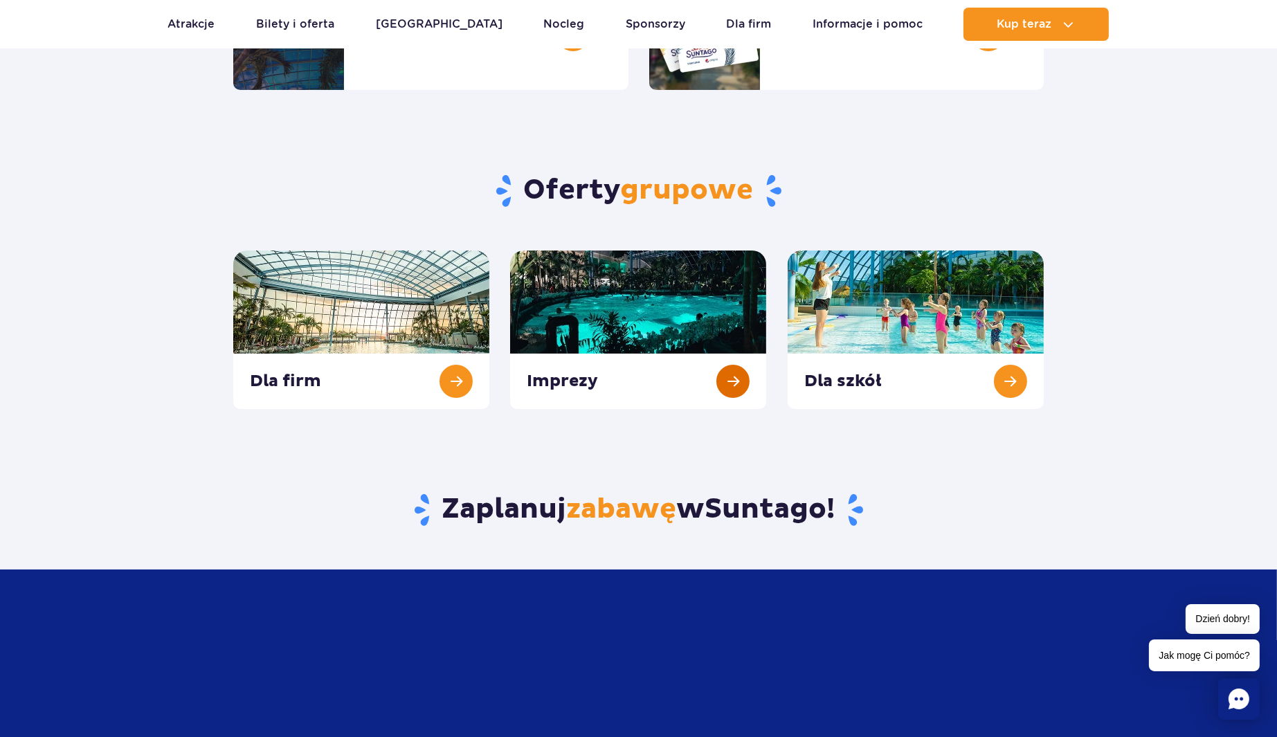
click at [640, 291] on link at bounding box center [638, 330] width 256 height 159
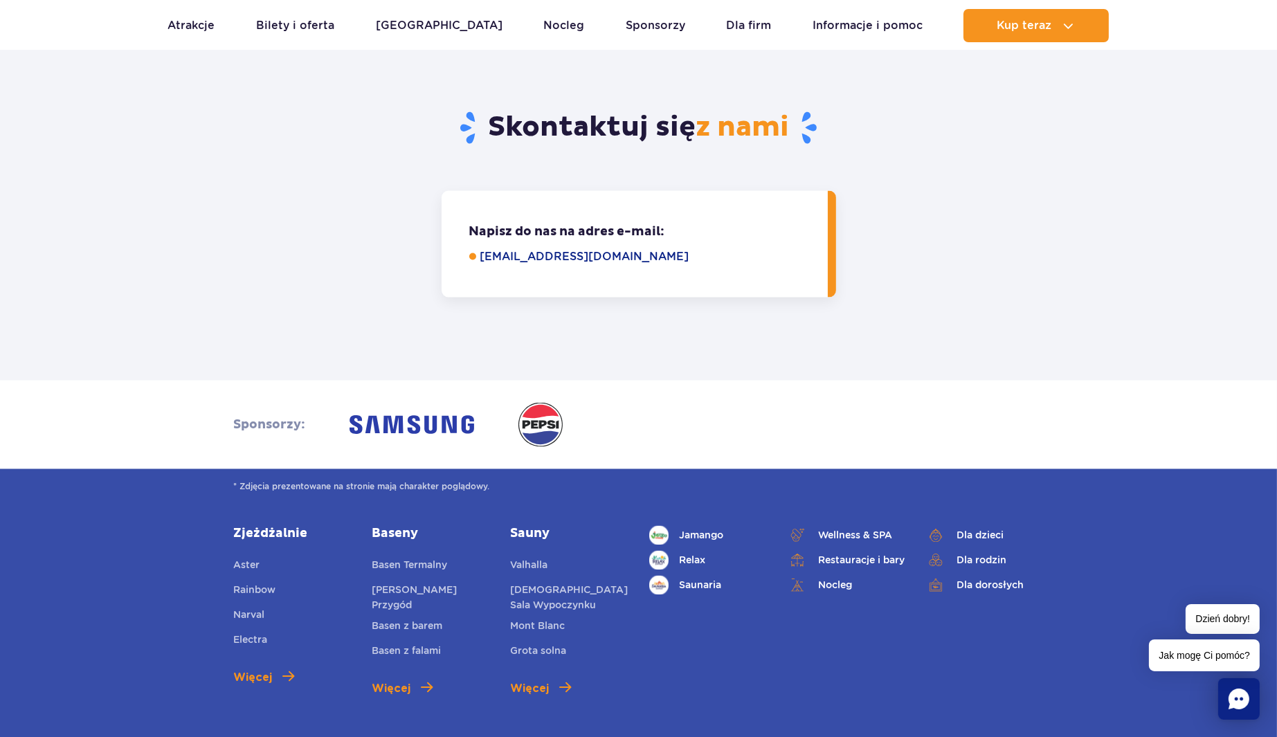
scroll to position [3877, 0]
